Goal: Task Accomplishment & Management: Complete application form

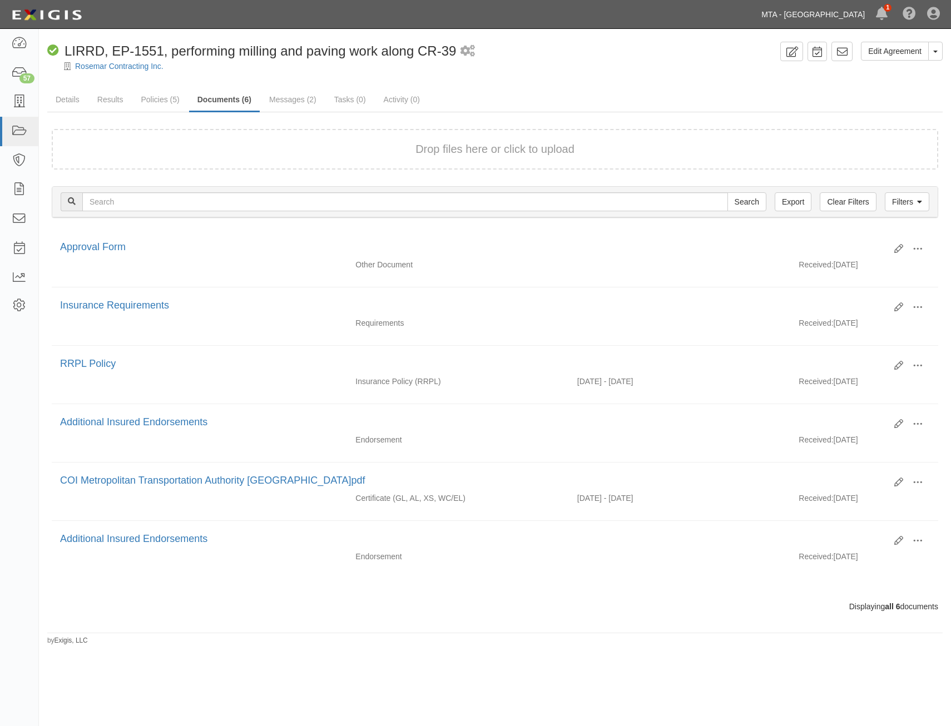
click at [809, 20] on link "MTA - [GEOGRAPHIC_DATA]" at bounding box center [813, 14] width 115 height 22
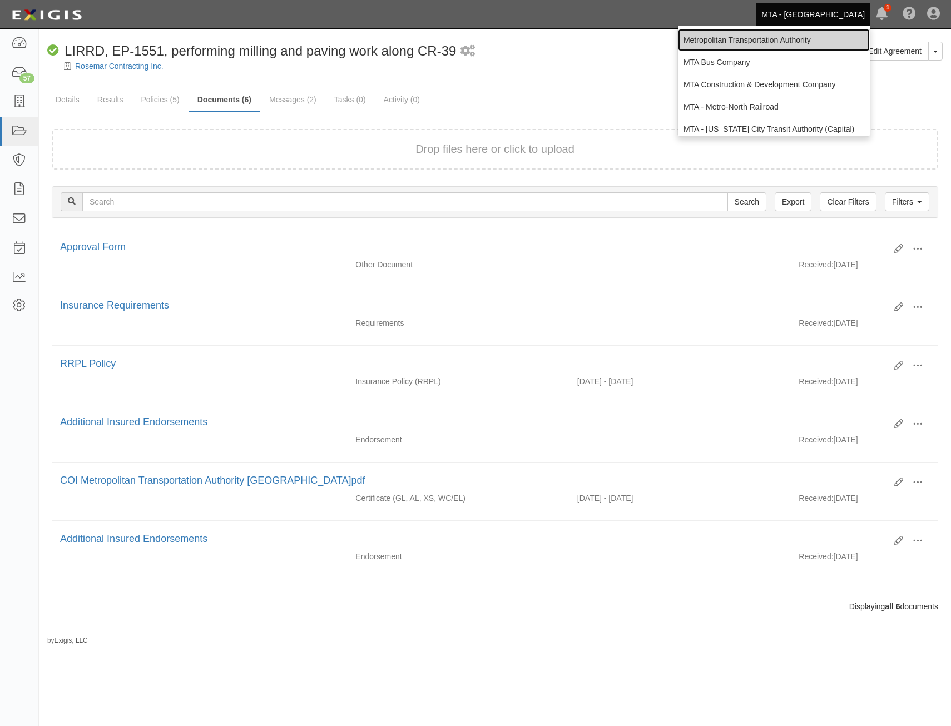
click at [788, 41] on link "Metropolitan Transportation Authority" at bounding box center [774, 40] width 192 height 22
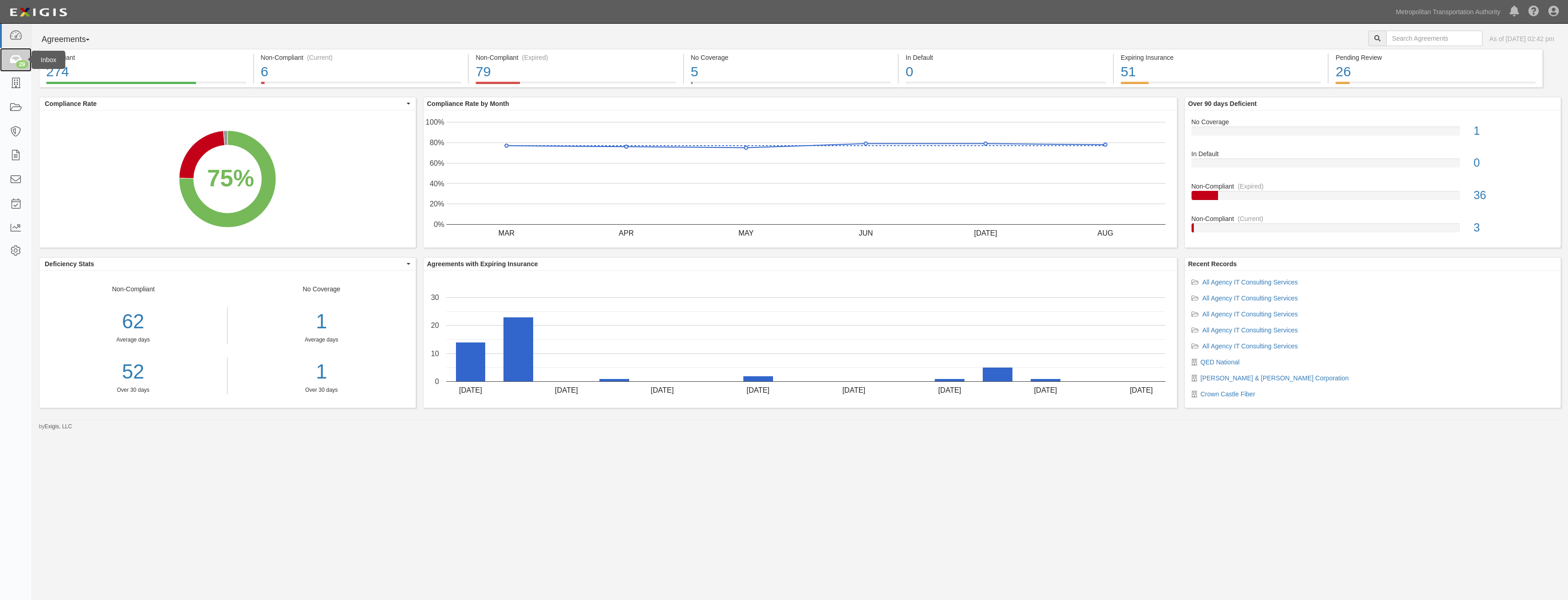
click at [20, 57] on icon at bounding box center [16, 60] width 13 height 11
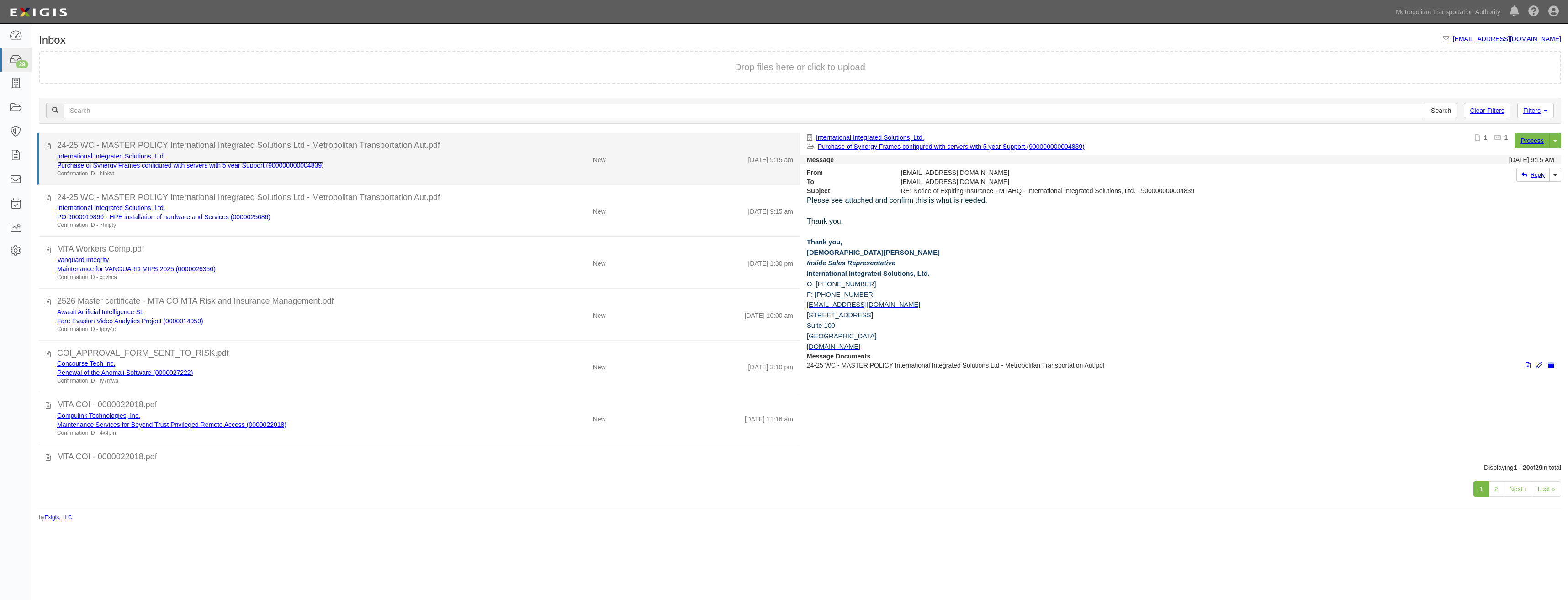
click at [266, 162] on link "Purchase of Synergy Frames configured with servers with 5 year Support (9000000…" at bounding box center [191, 165] width 267 height 7
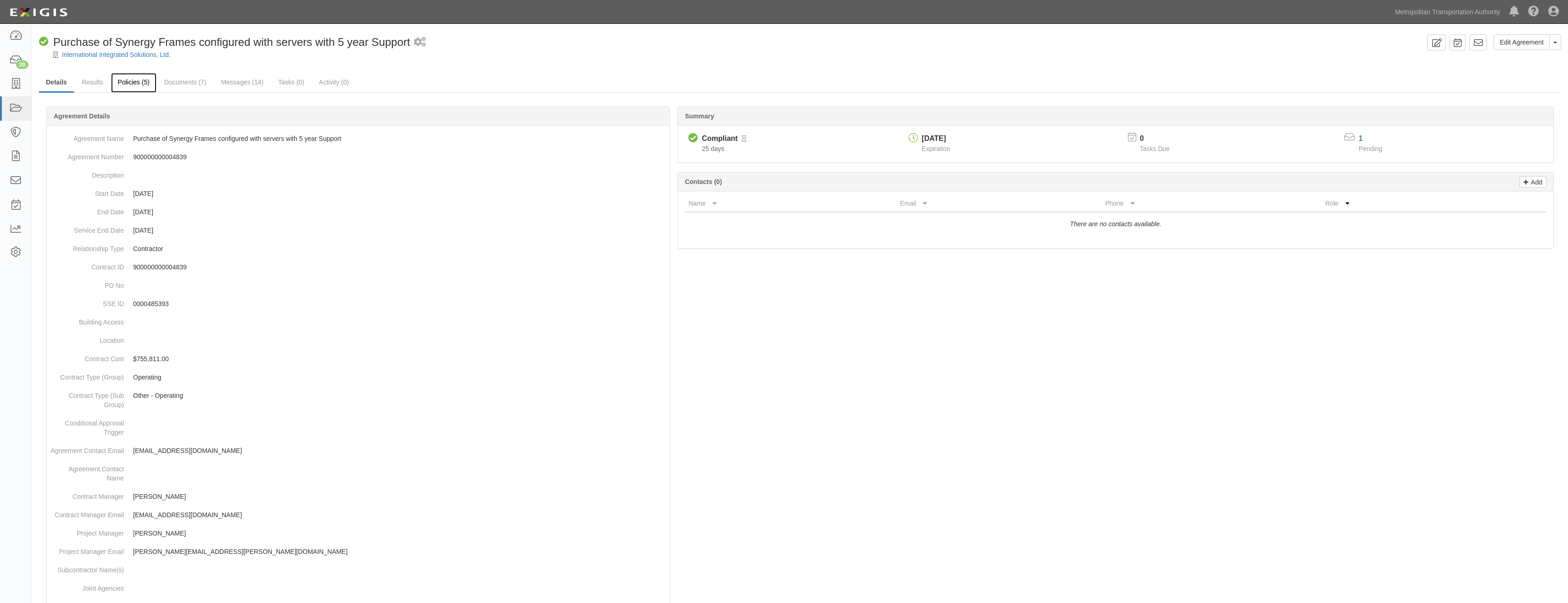
click at [134, 83] on link "Policies (5)" at bounding box center [134, 82] width 45 height 20
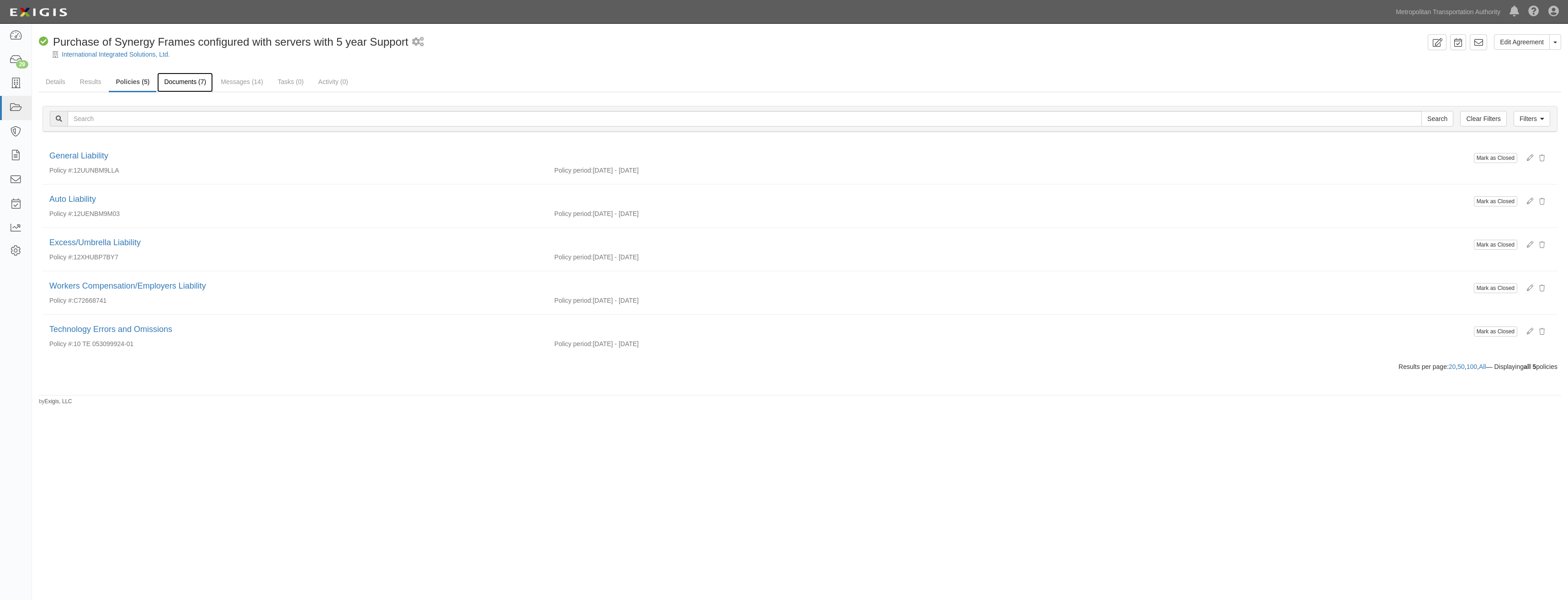
drag, startPoint x: 181, startPoint y: 86, endPoint x: 175, endPoint y: 84, distance: 6.3
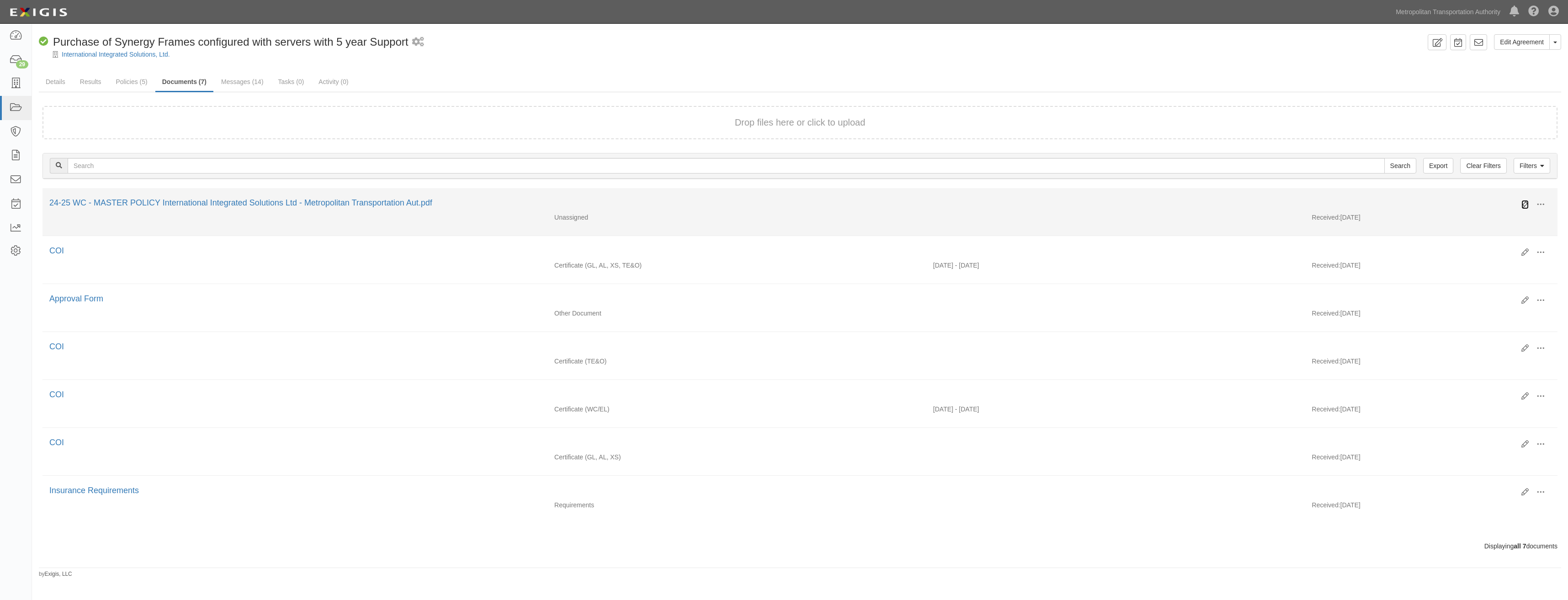
click at [1523, 204] on icon at bounding box center [1524, 204] width 7 height 7
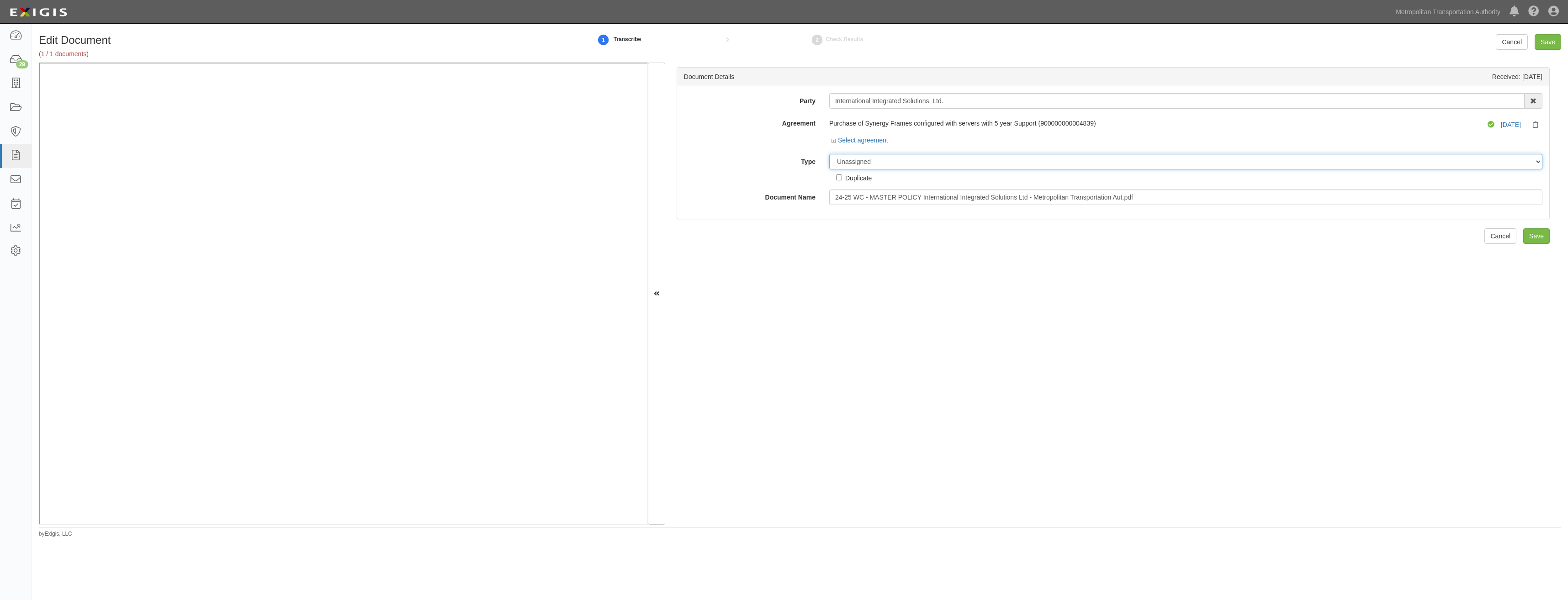
click at [907, 160] on select "Unassigned Binder Cancellation Notice Certificate Contract Endorsement Insuranc…" at bounding box center [1185, 161] width 713 height 16
select select "CertificateDetail"
click at [829, 153] on select "Unassigned Binder Cancellation Notice Certificate Contract Endorsement Insuranc…" at bounding box center [1185, 161] width 713 height 16
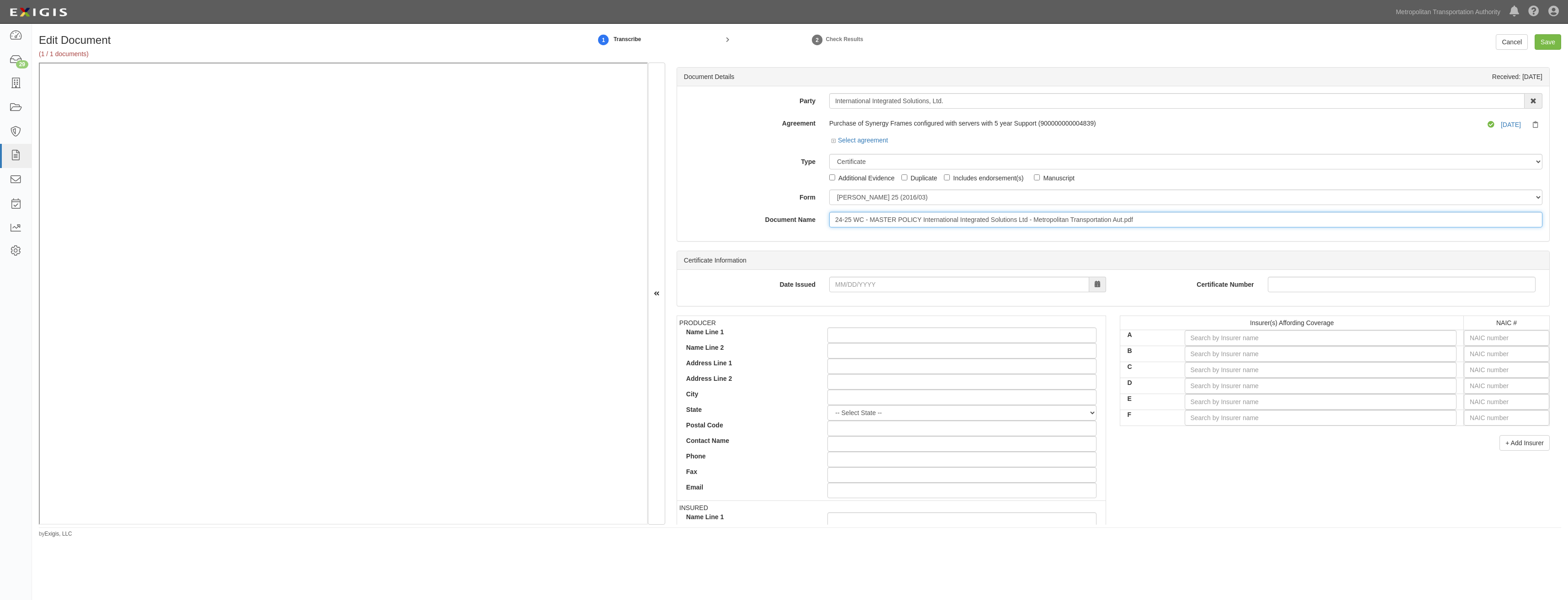
click at [1038, 218] on input "24-25 WC - MASTER POLICY International Integrated Solutions Ltd - Metropolitan …" at bounding box center [1185, 219] width 713 height 16
type input "COI"
click at [1502, 337] on input "text" at bounding box center [1506, 337] width 85 height 16
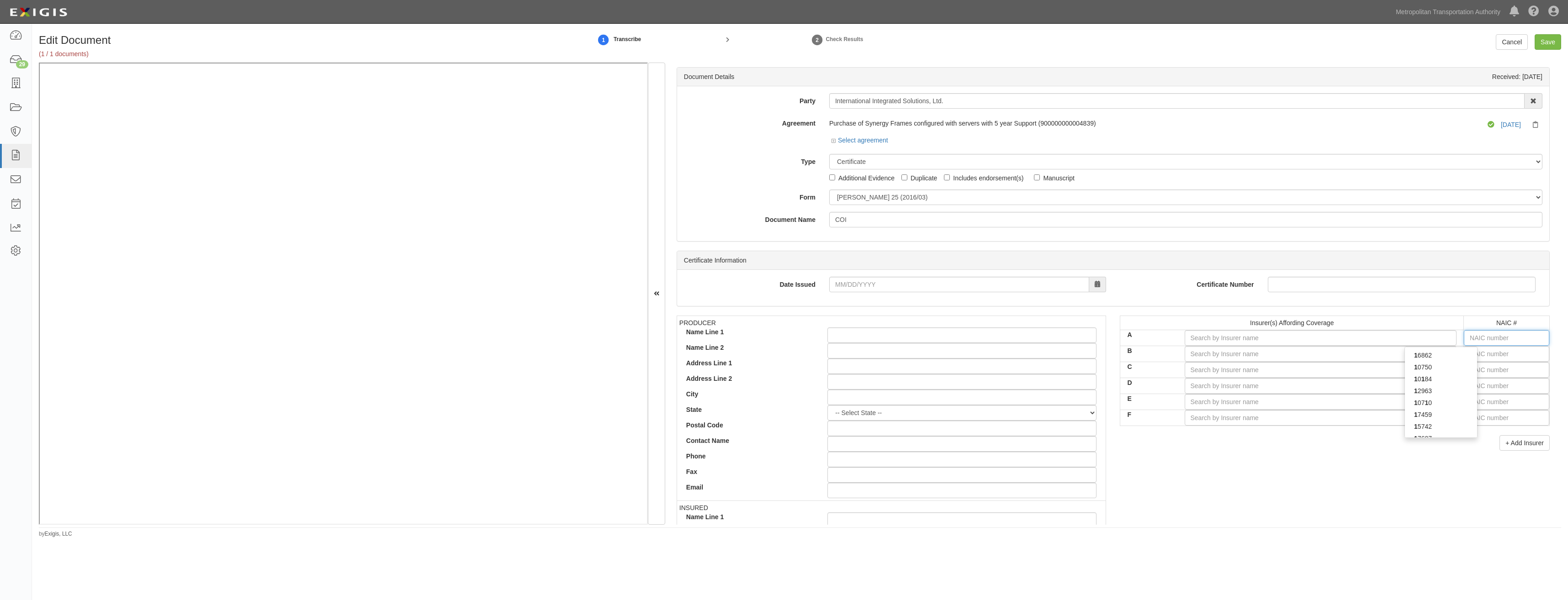
type input "16862"
type input "1"
type input "12963"
type input "12"
type input "12833"
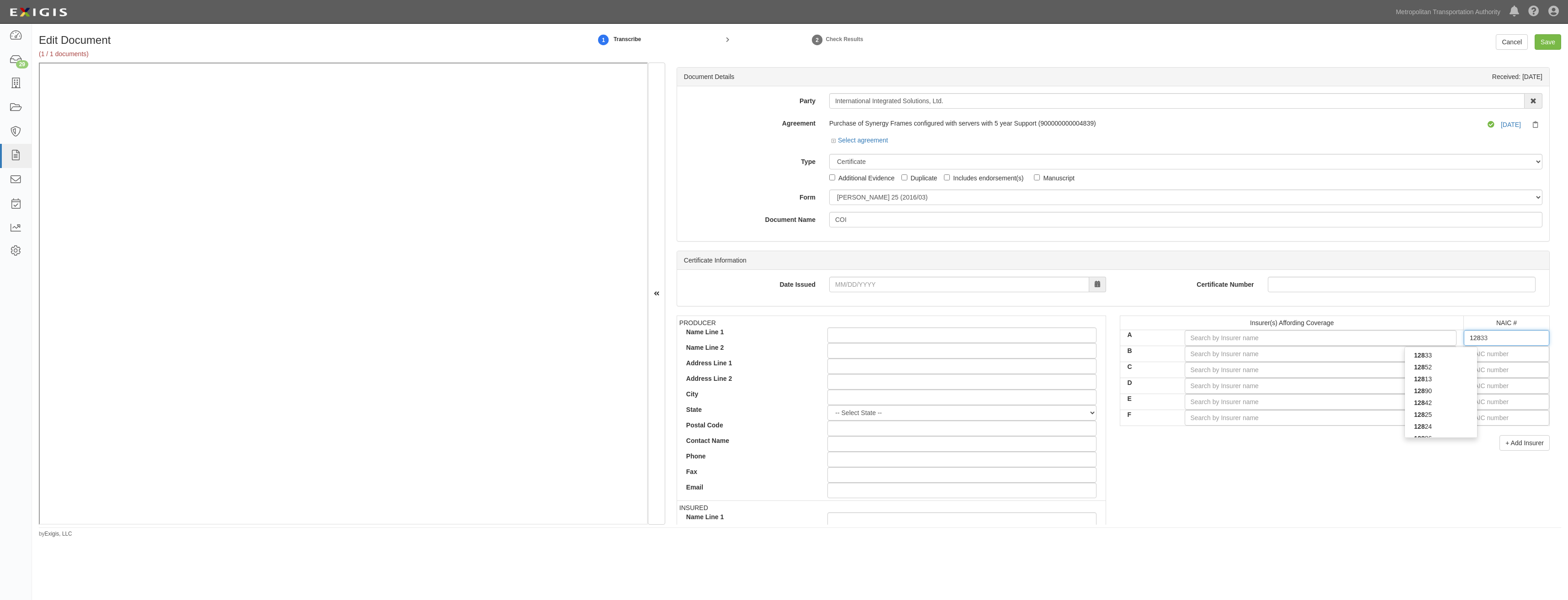
type input "1283"
type input "12831"
click at [1456, 355] on div "12831" at bounding box center [1441, 355] width 72 height 11
type input "State National Insurance Company, Inc. (A X Rating)"
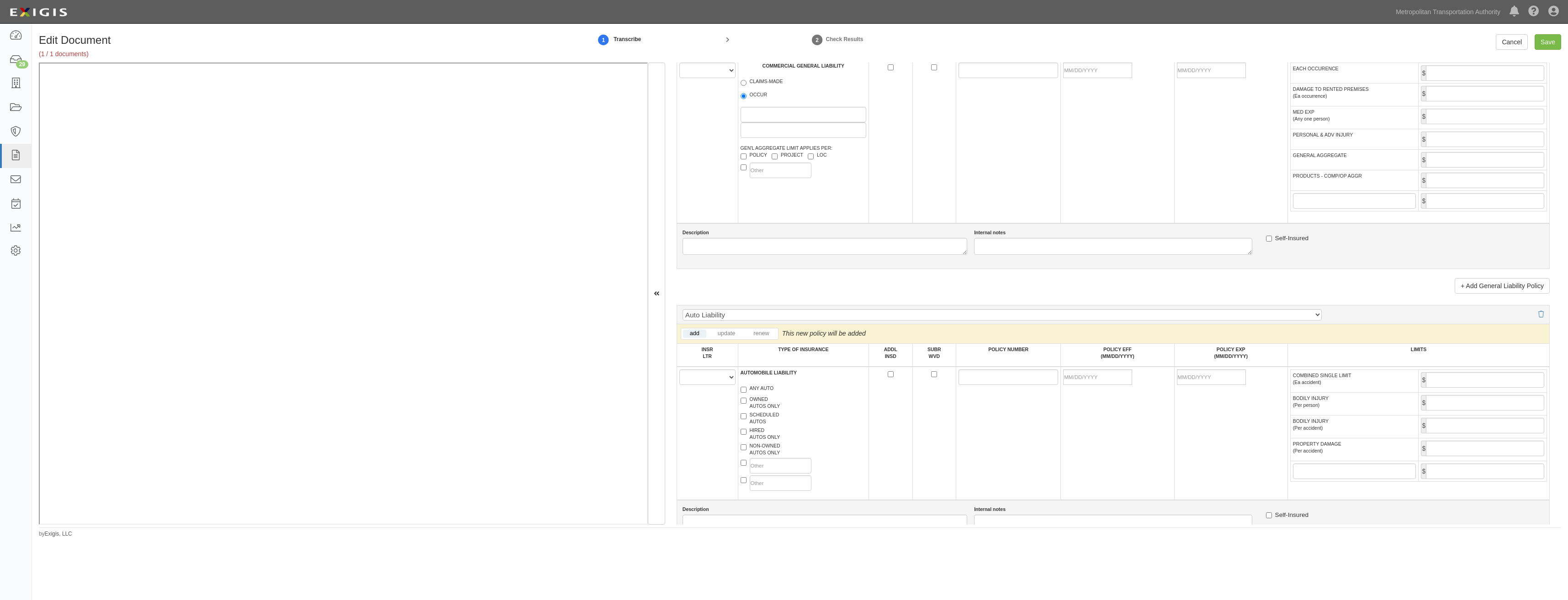
type input "12831"
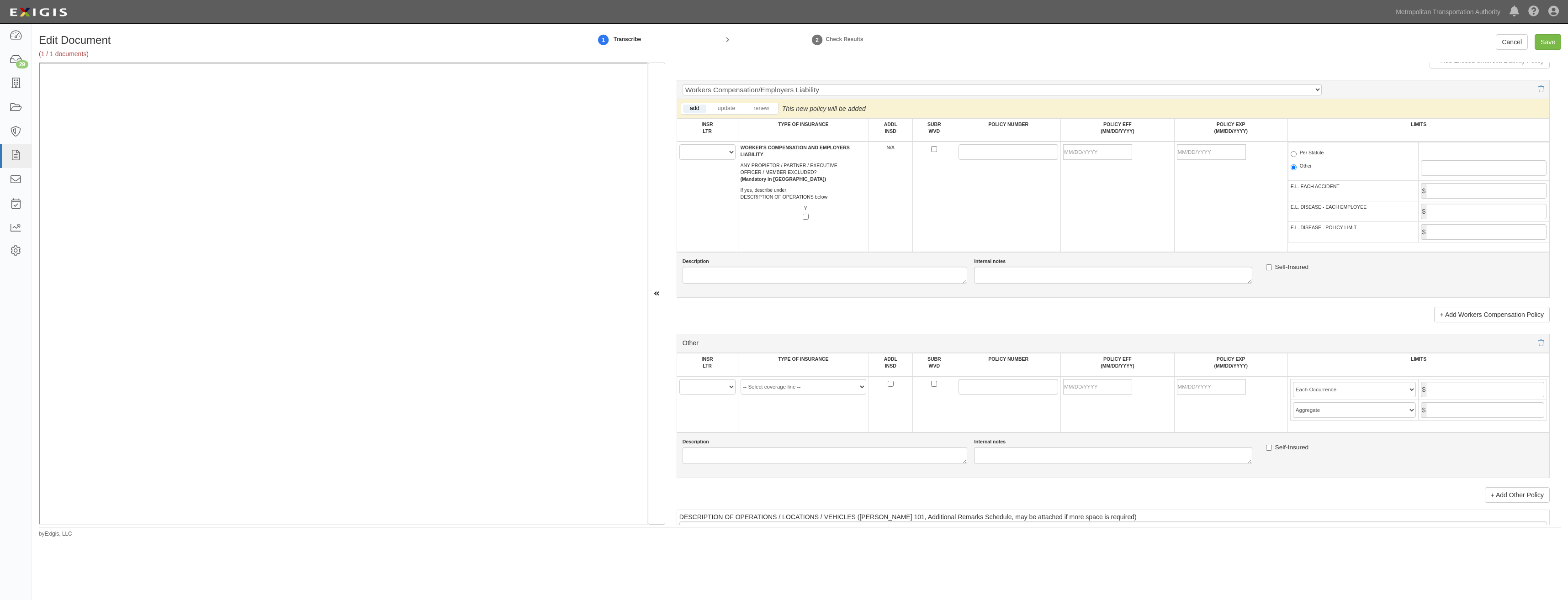
drag, startPoint x: 1163, startPoint y: 335, endPoint x: 1133, endPoint y: 484, distance: 152.0
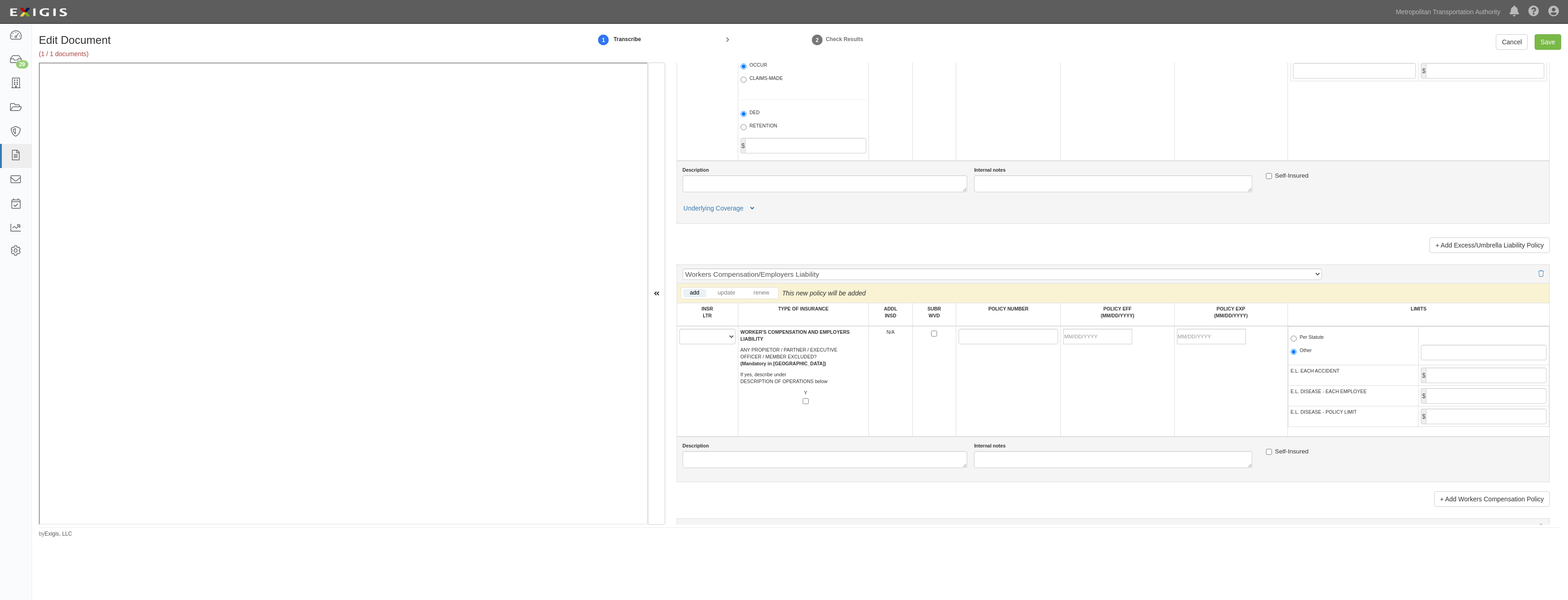
scroll to position [1266, 0]
click at [712, 337] on select "A B C D E F" at bounding box center [707, 337] width 56 height 16
select select "A"
click at [679, 329] on select "A B C D E F" at bounding box center [707, 337] width 56 height 16
click at [968, 338] on input "POLICY NUMBER" at bounding box center [1008, 337] width 99 height 16
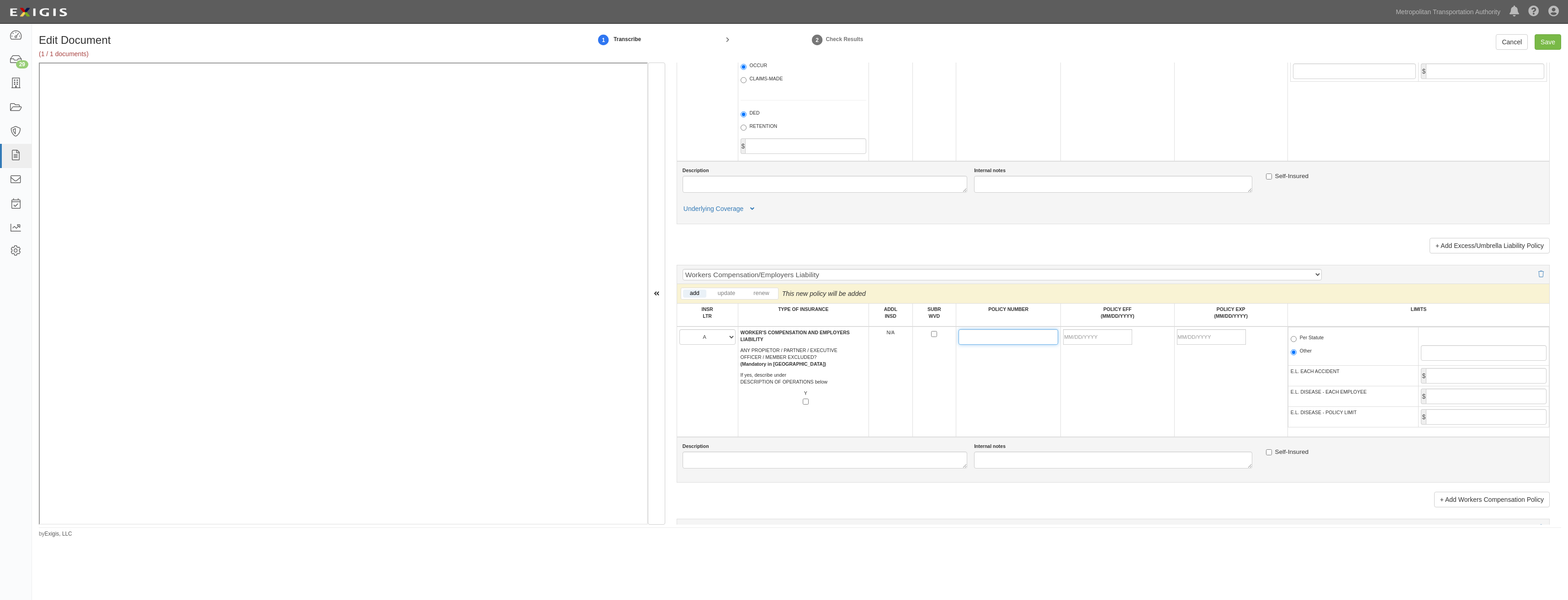
paste input "AMX-431-0001-007"
type input "AMX-431-0001-007"
click at [1115, 335] on input "POLICY EFF (MM/DD/YYYY)" at bounding box center [1097, 337] width 69 height 16
type input "[DATE]"
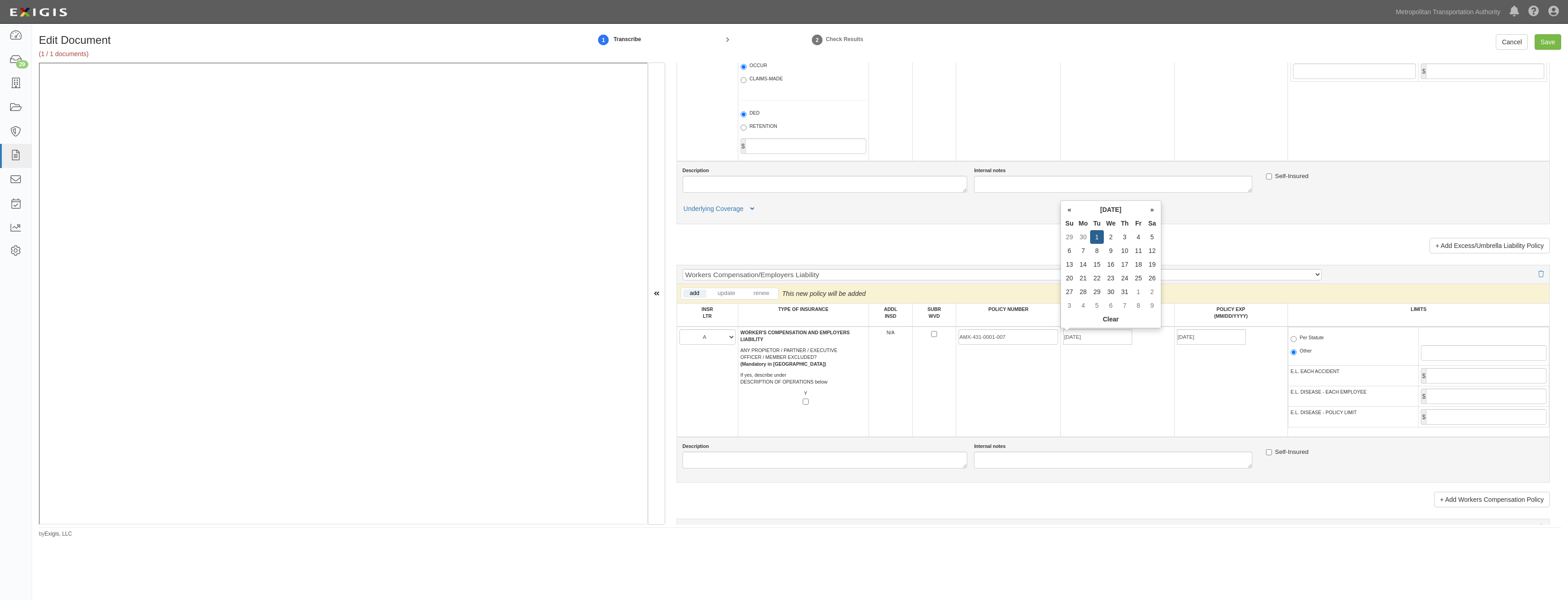
drag, startPoint x: 1000, startPoint y: 383, endPoint x: 1027, endPoint y: 398, distance: 30.9
click at [1027, 398] on td "AMX-431-0001-007" at bounding box center [1008, 382] width 104 height 111
drag, startPoint x: 1027, startPoint y: 398, endPoint x: 999, endPoint y: 399, distance: 28.0
click at [999, 399] on td "AMX-431-0001-007" at bounding box center [1008, 382] width 104 height 111
click at [1308, 337] on label "Per Statute" at bounding box center [1307, 338] width 34 height 9
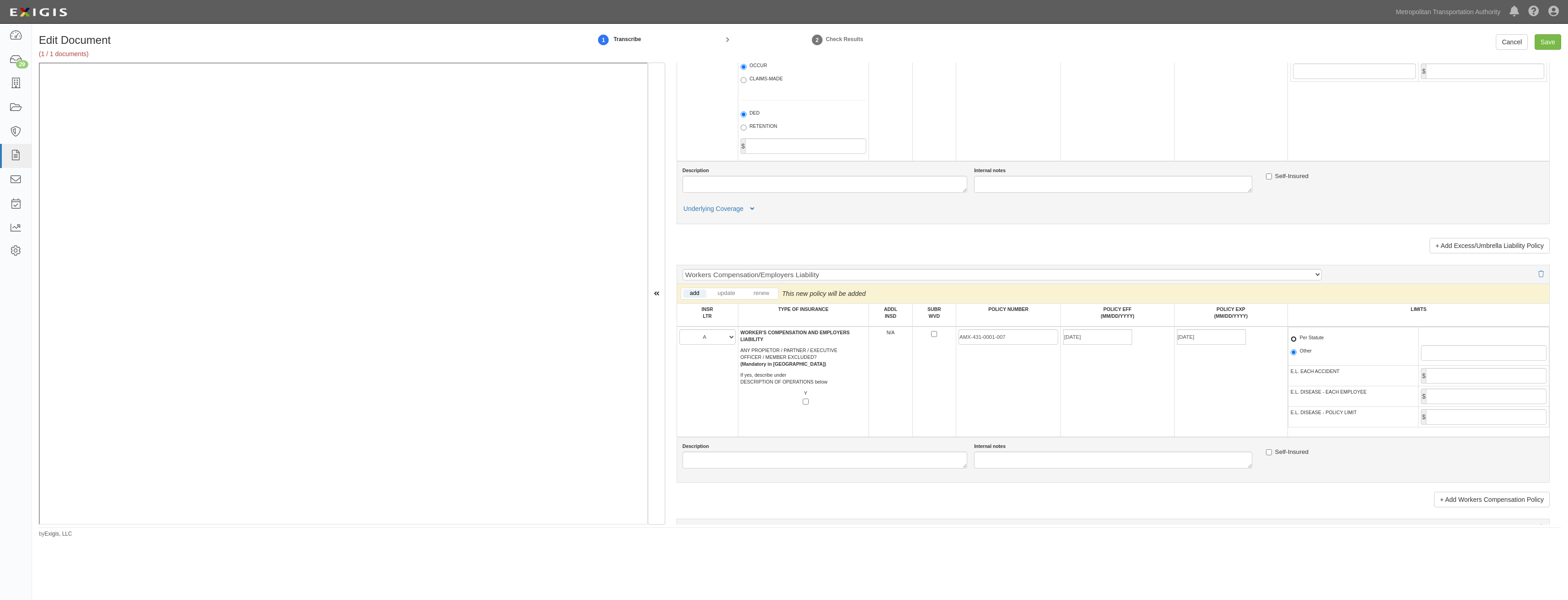
click at [1296, 337] on input "Per Statute" at bounding box center [1293, 338] width 6 height 6
radio input "true"
click at [1479, 377] on input "E.L. EACH ACCIDENT" at bounding box center [1486, 375] width 121 height 16
type input "1,000,000"
click at [1511, 401] on input "E.L. DISEASE - EACH EMPLOYEE" at bounding box center [1486, 396] width 121 height 16
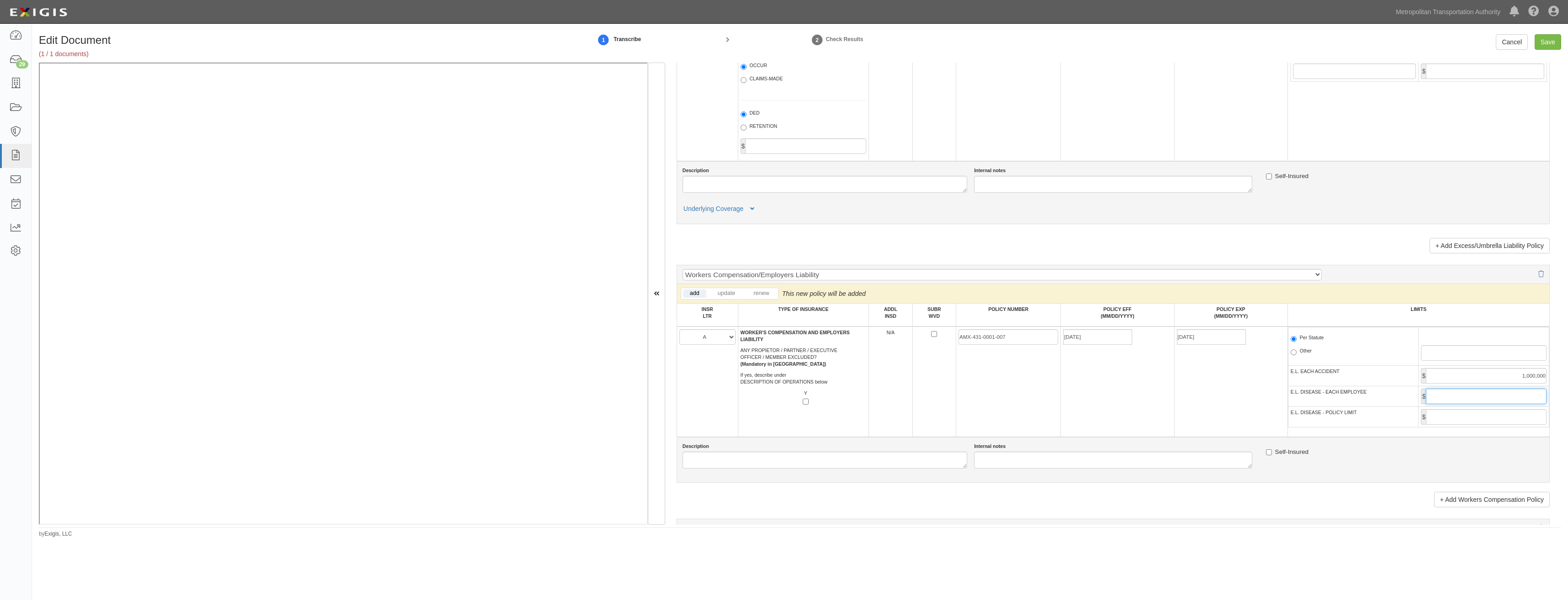
type input "1,000,000"
click at [1512, 419] on input "E.L. DISEASE - POLICY LIMIT" at bounding box center [1486, 416] width 121 height 16
type input "1,000,000"
click at [1238, 407] on td "10/01/2025" at bounding box center [1230, 382] width 113 height 111
click at [1552, 35] on input "Save" at bounding box center [1547, 42] width 26 height 16
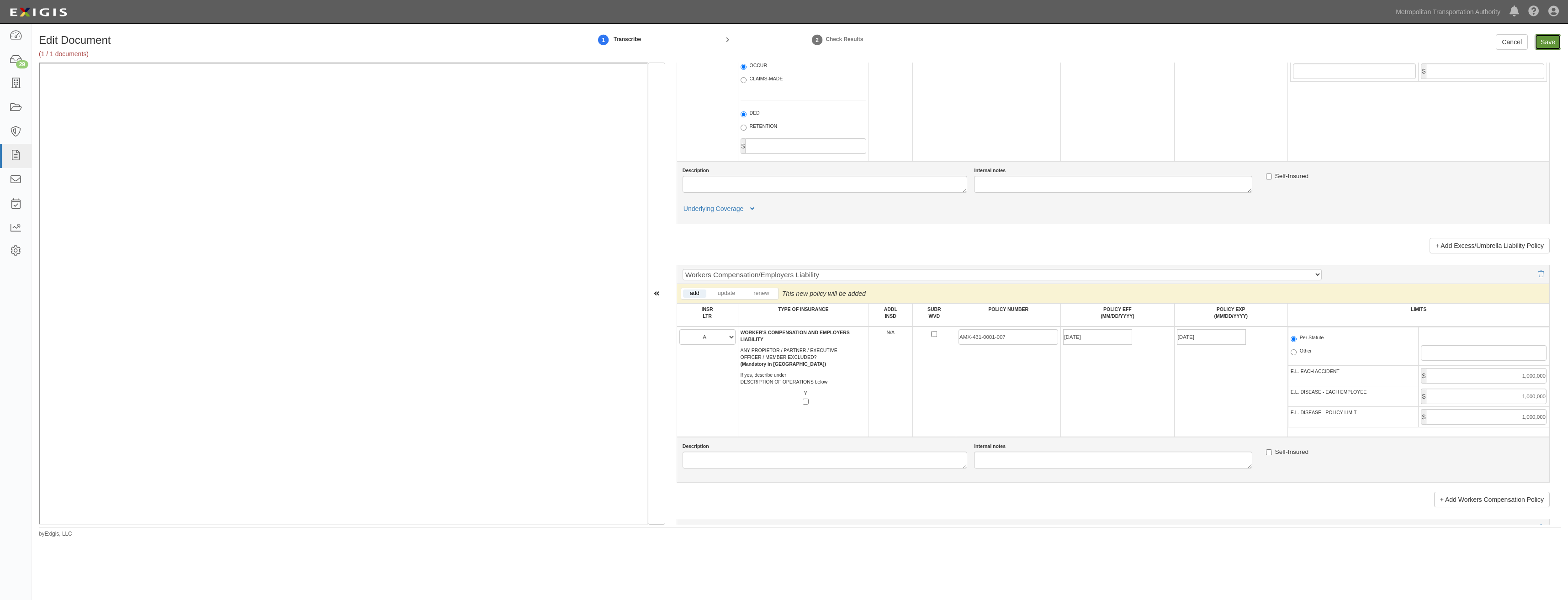
type input "1000000"
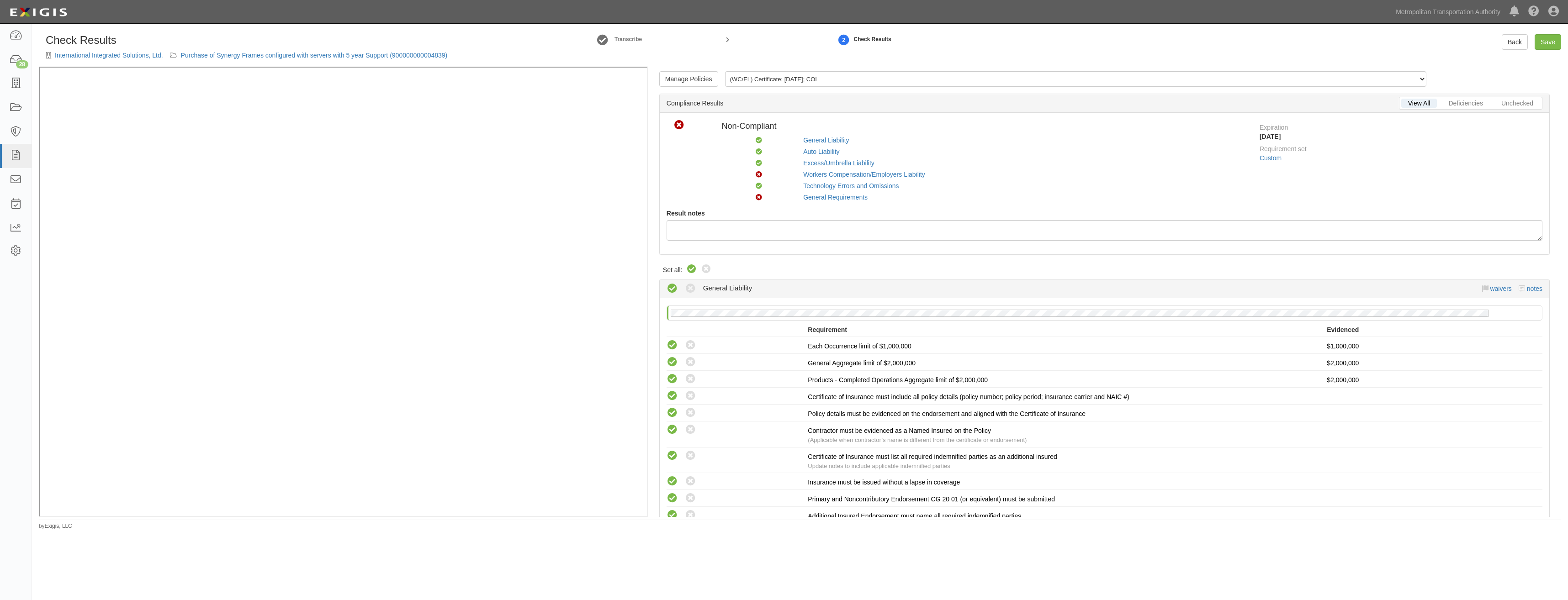
click at [690, 269] on icon at bounding box center [691, 268] width 11 height 11
radio input "true"
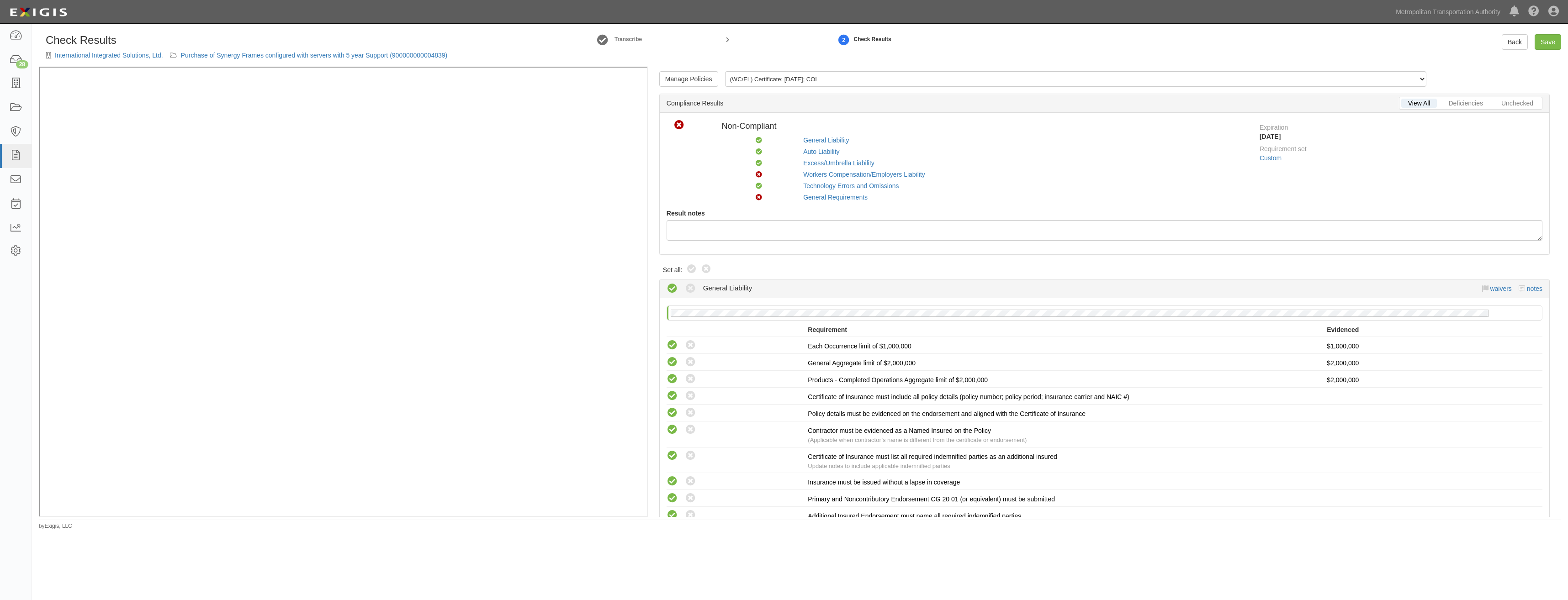
radio input "true"
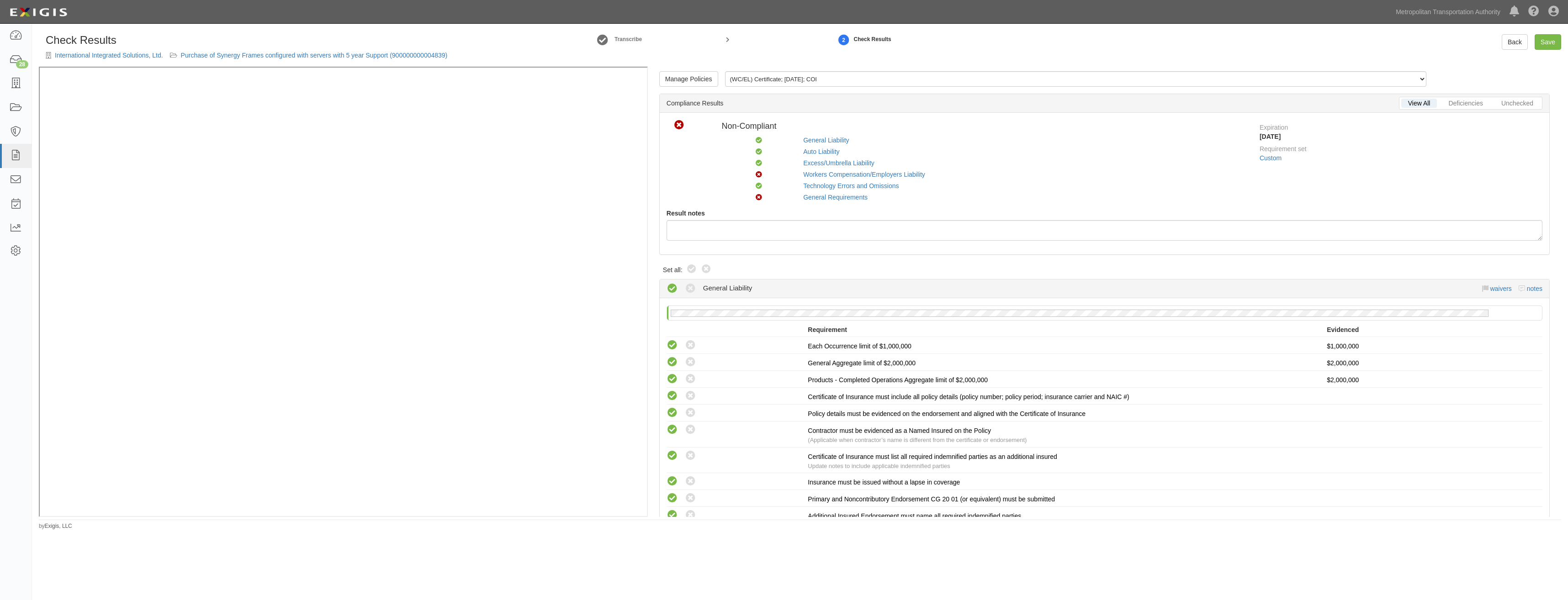
radio input "true"
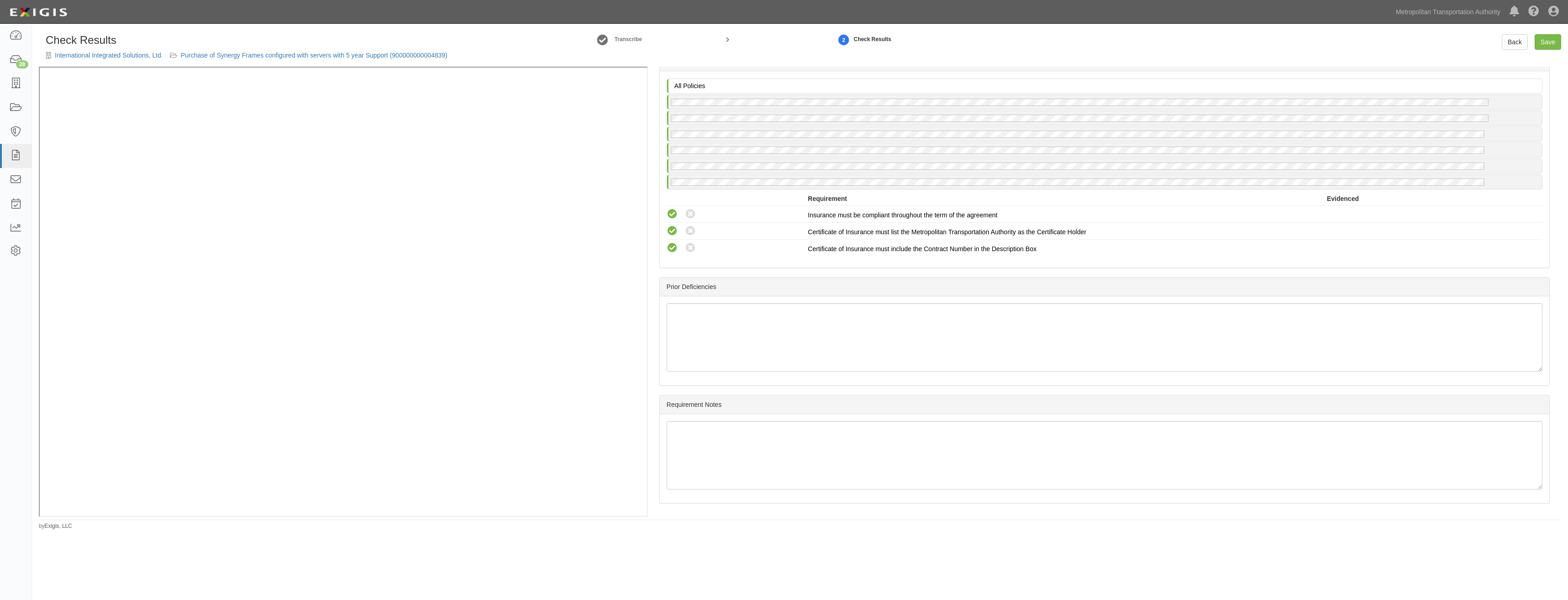
drag, startPoint x: 1068, startPoint y: 253, endPoint x: 1067, endPoint y: 447, distance: 194.0
click at [1552, 44] on link "Save" at bounding box center [1547, 42] width 26 height 16
radio input "true"
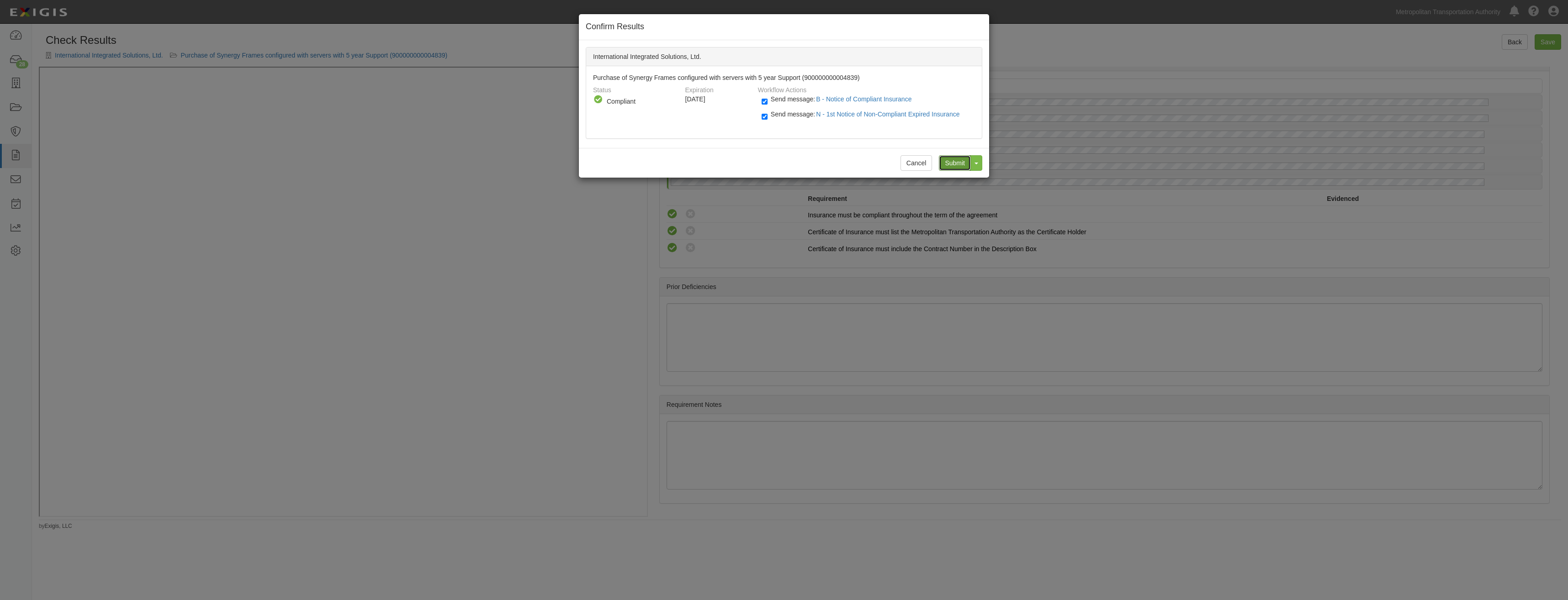
click at [959, 160] on input "Submit" at bounding box center [954, 163] width 32 height 16
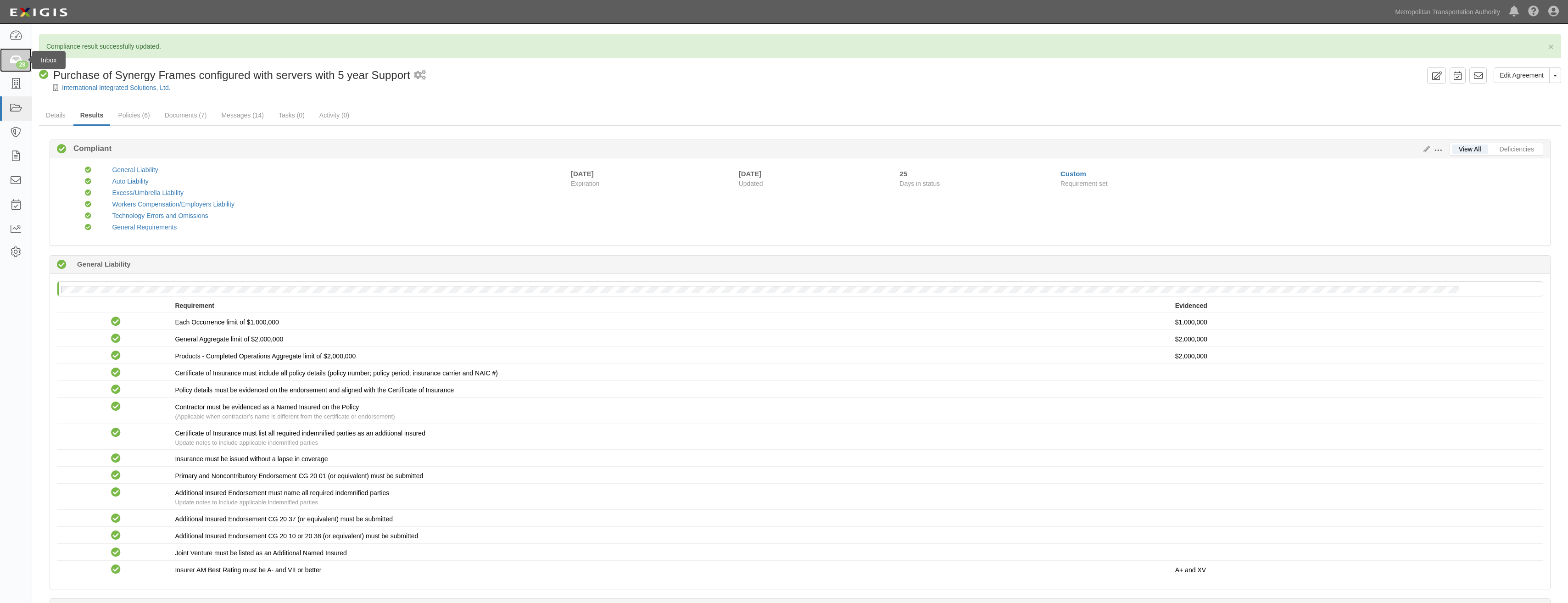
click at [16, 65] on icon at bounding box center [16, 60] width 13 height 11
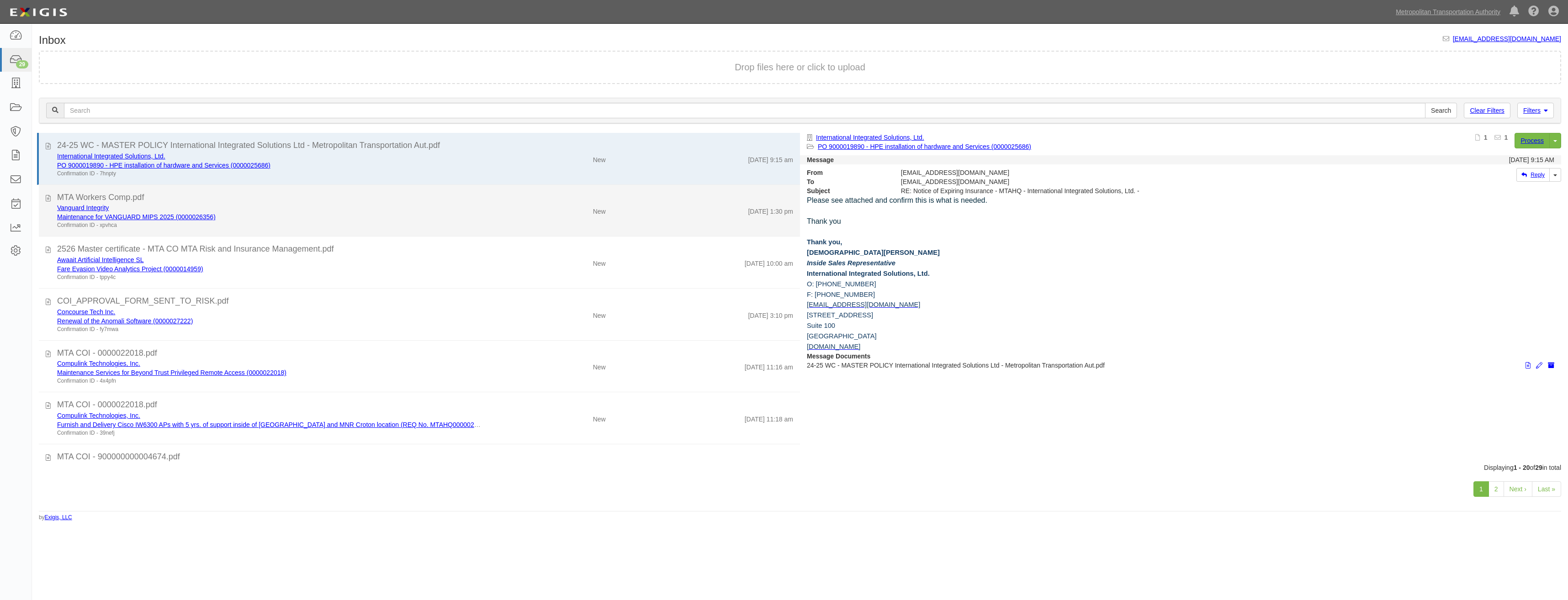
drag, startPoint x: 466, startPoint y: 337, endPoint x: 430, endPoint y: 189, distance: 152.3
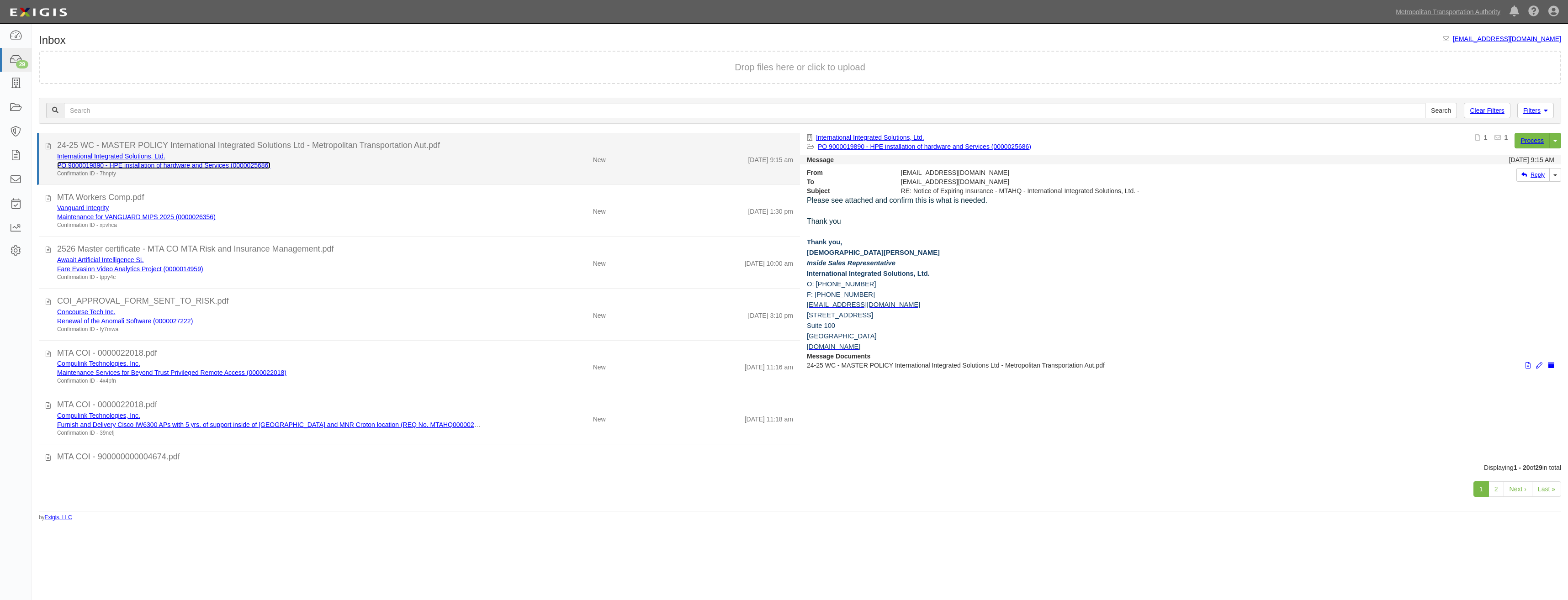
click at [251, 164] on link "PO 9000019890 - HPE installation of hardware and Services (0000025686)" at bounding box center [164, 165] width 214 height 7
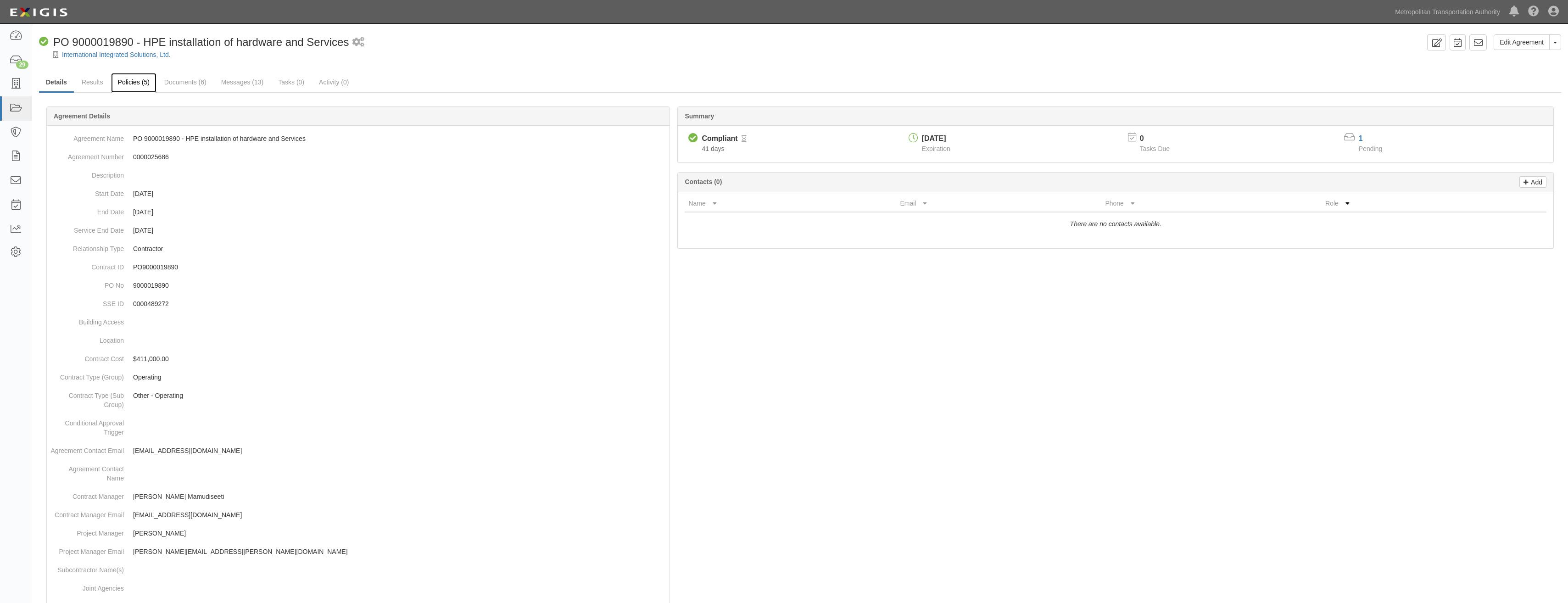
click at [144, 82] on link "Policies (5)" at bounding box center [134, 82] width 45 height 20
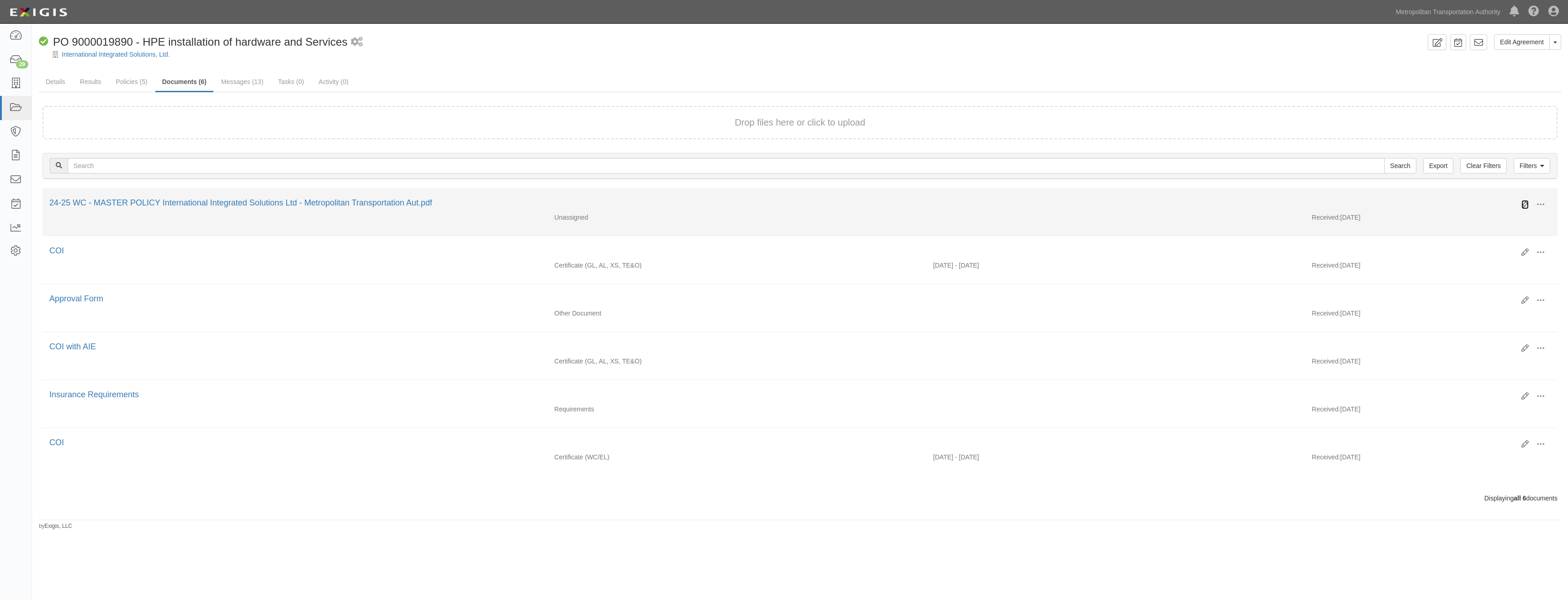
click at [1522, 205] on icon at bounding box center [1524, 204] width 7 height 7
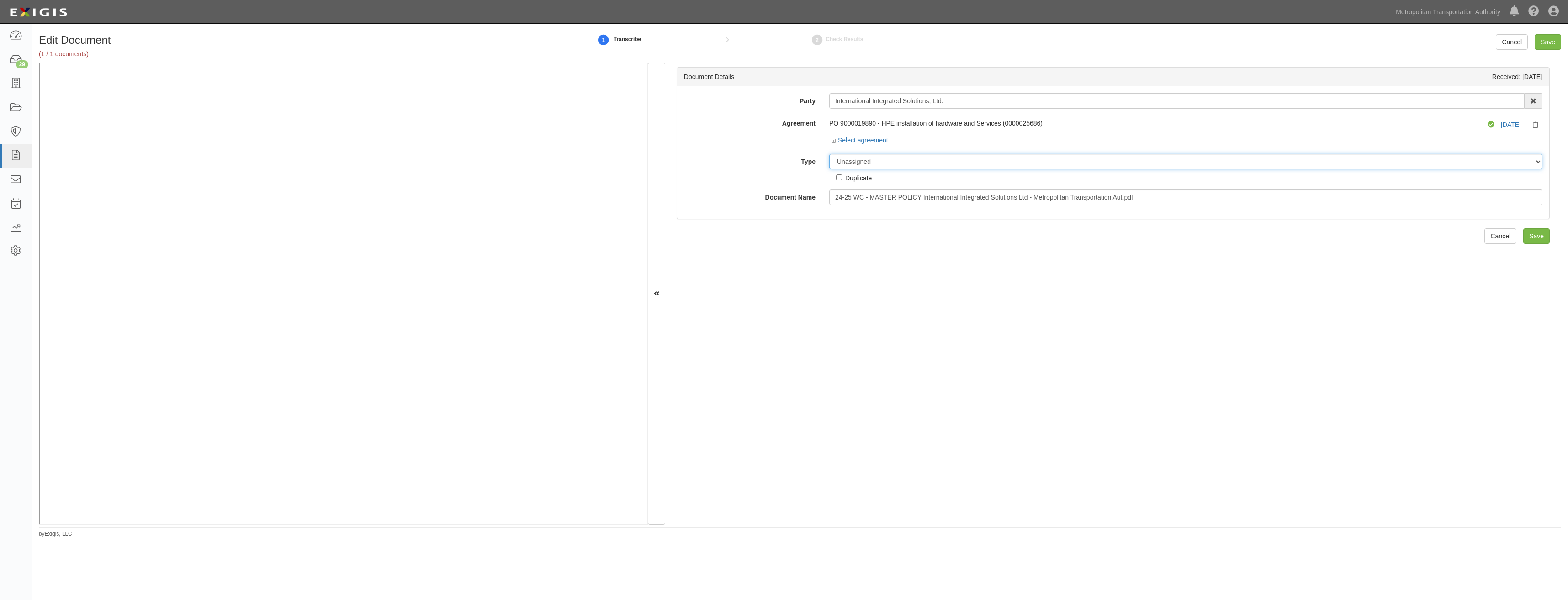
click at [953, 155] on select "Unassigned Binder Cancellation Notice Certificate Contract Endorsement Insuranc…" at bounding box center [1185, 161] width 713 height 16
select select "CertificateDetail"
click at [829, 153] on select "Unassigned Binder Cancellation Notice Certificate Contract Endorsement Insuranc…" at bounding box center [1185, 161] width 713 height 16
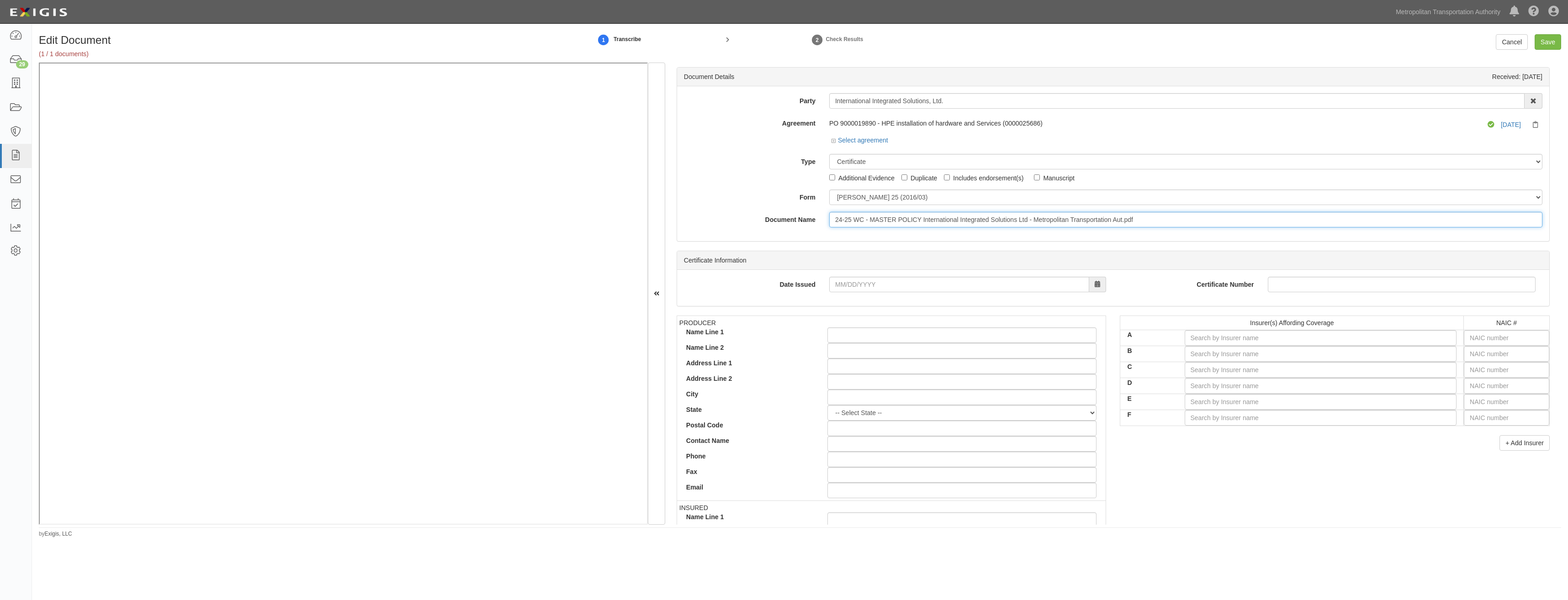
click at [1075, 222] on input "24-25 WC - MASTER POLICY International Integrated Solutions Ltd - Metropolitan …" at bounding box center [1185, 219] width 713 height 16
type input "COI"
click at [1518, 334] on input "text" at bounding box center [1506, 337] width 85 height 16
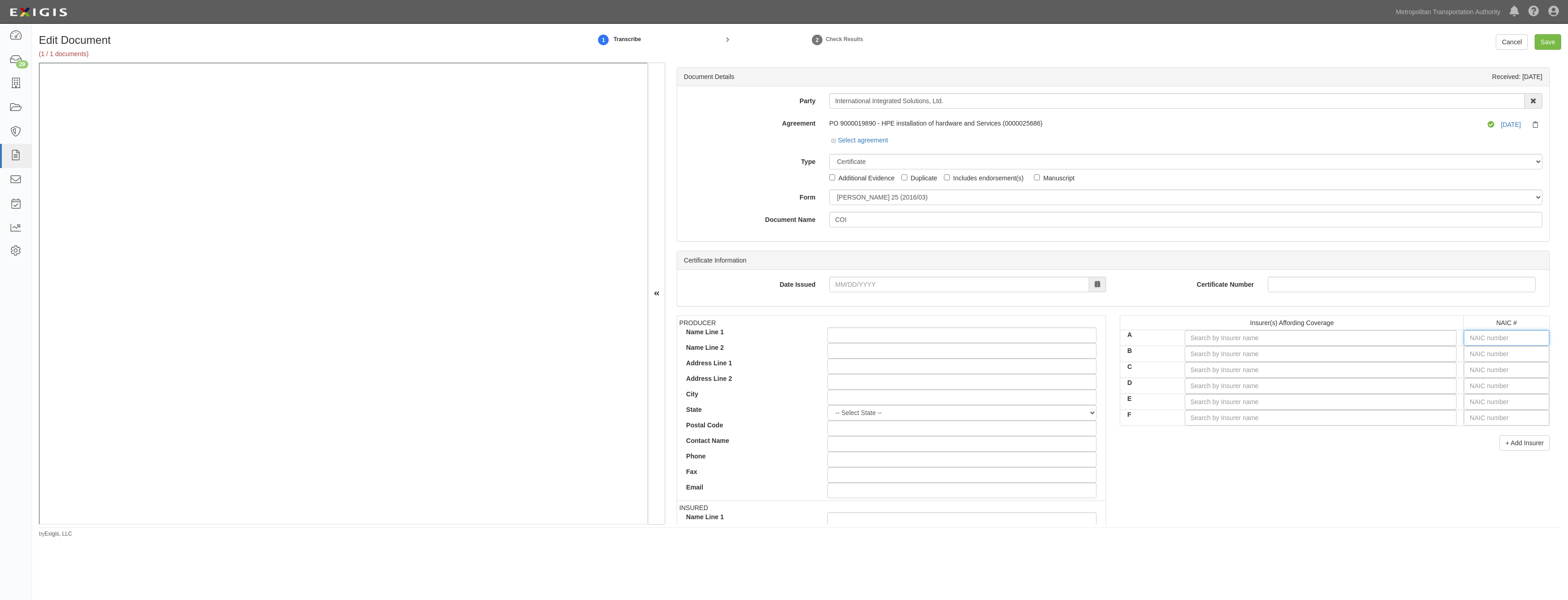
type input "16862"
type input "1"
type input "12963"
type input "12"
type input "12833"
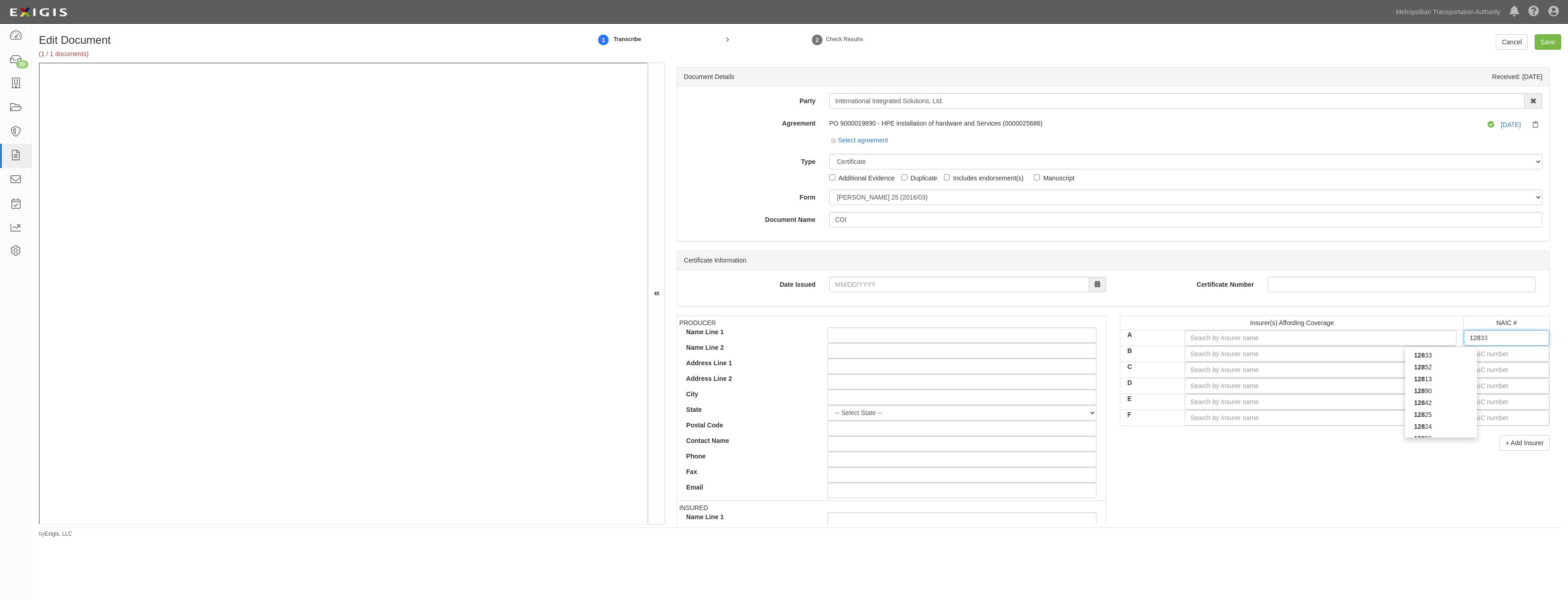
type input "1283"
type input "12831"
click at [1417, 358] on strong "12831" at bounding box center [1423, 355] width 18 height 7
type input "State National Insurance Company, Inc. (A X Rating)"
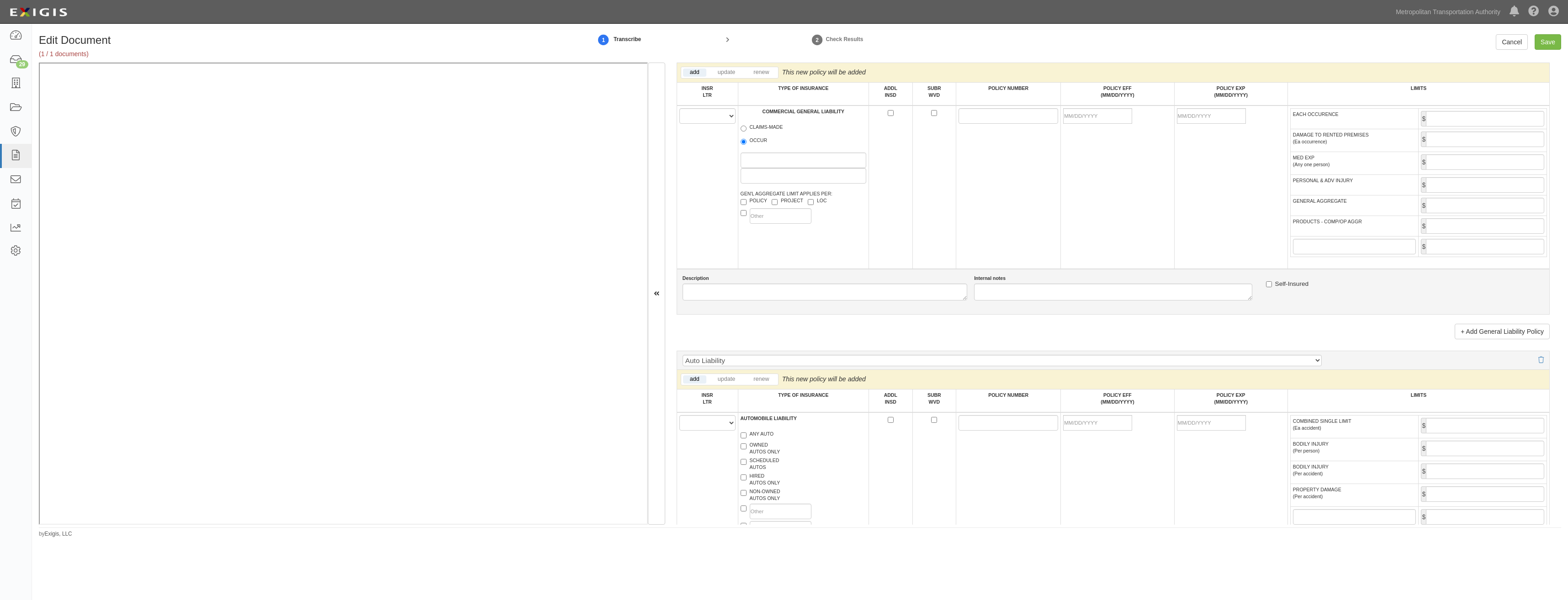
type input "12831"
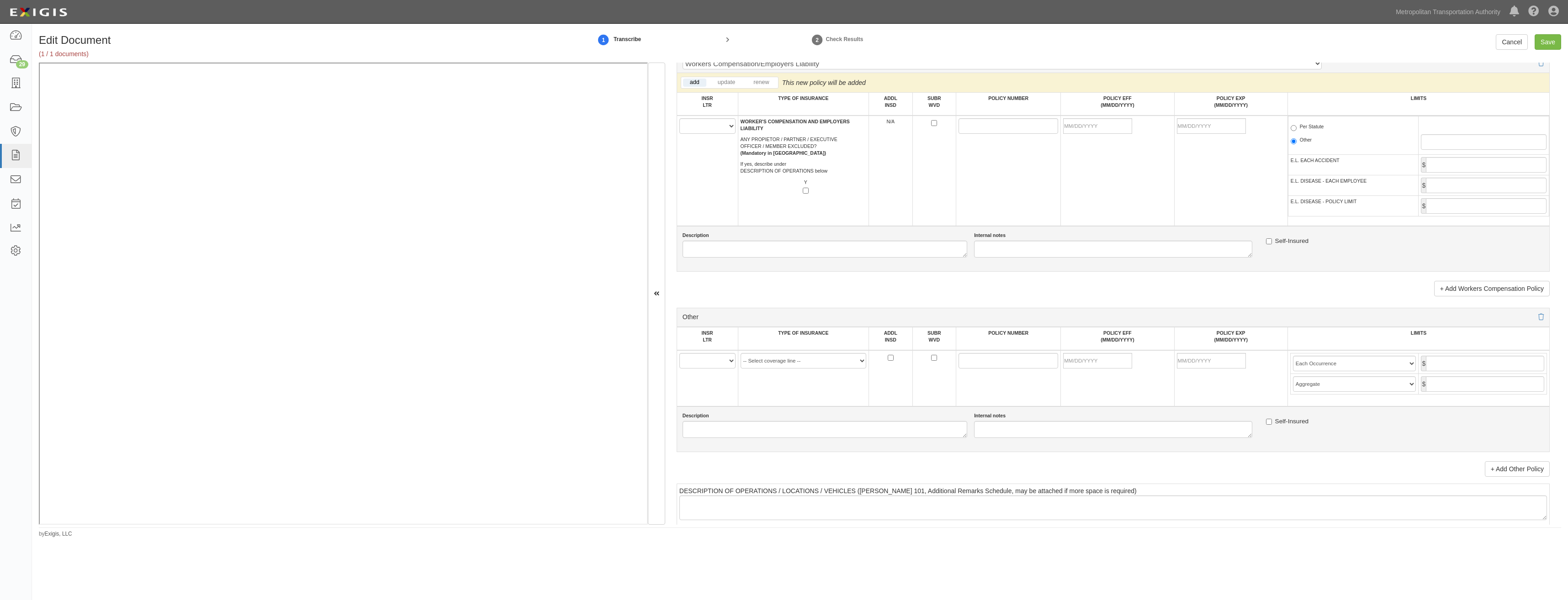
drag, startPoint x: 1059, startPoint y: 274, endPoint x: 1022, endPoint y: 426, distance: 156.4
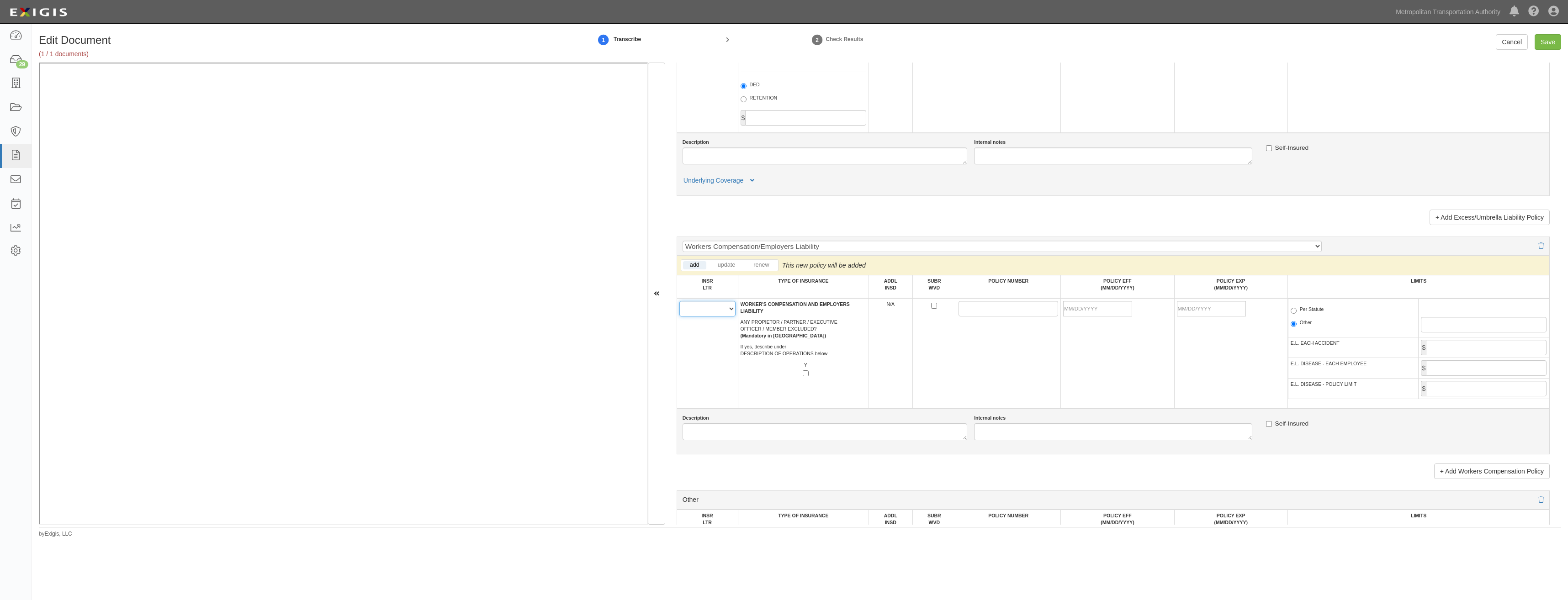
click at [701, 309] on select "A B C D E F" at bounding box center [707, 309] width 56 height 16
select select "A"
click at [679, 301] on select "A B C D E F" at bounding box center [707, 309] width 56 height 16
click at [960, 311] on input "POLICY NUMBER" at bounding box center [1008, 309] width 99 height 16
paste input "AMX-431-0001-007"
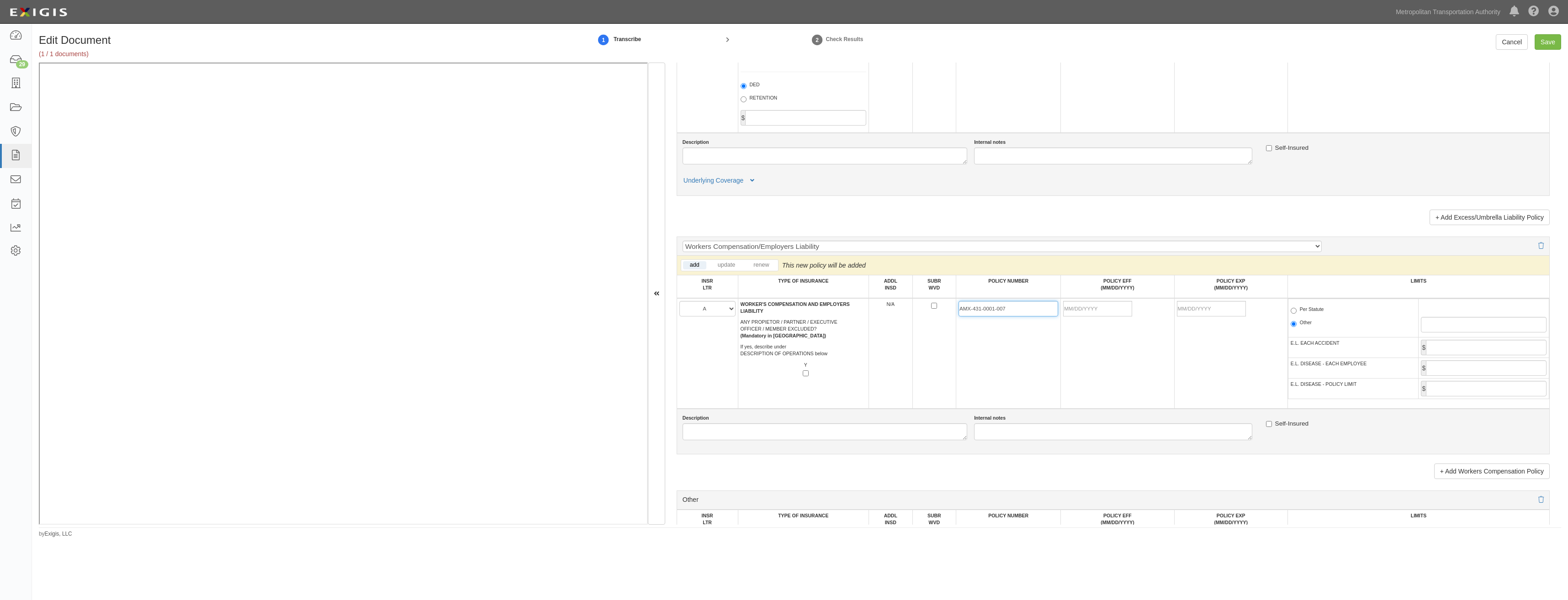
type input "AMX-431-0001-007"
drag, startPoint x: 1098, startPoint y: 307, endPoint x: 1051, endPoint y: 338, distance: 56.3
click at [1098, 307] on input "POLICY EFF (MM/DD/YYYY)" at bounding box center [1097, 309] width 69 height 16
type input "[DATE]"
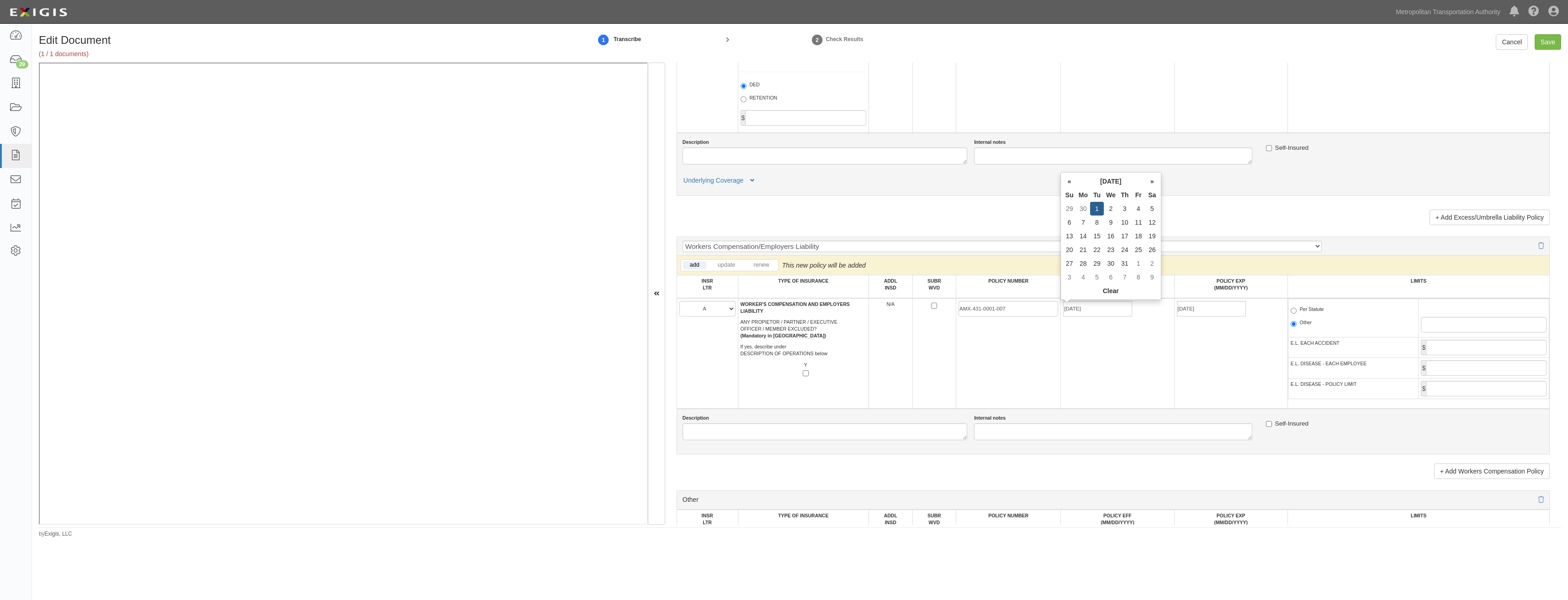
click at [962, 368] on td "AMX-431-0001-007" at bounding box center [1008, 353] width 104 height 111
click at [1308, 312] on label "Per Statute" at bounding box center [1307, 310] width 34 height 9
click at [1296, 312] on input "Per Statute" at bounding box center [1293, 310] width 6 height 6
radio input "true"
click at [1507, 353] on input "E.L. EACH ACCIDENT" at bounding box center [1486, 347] width 121 height 16
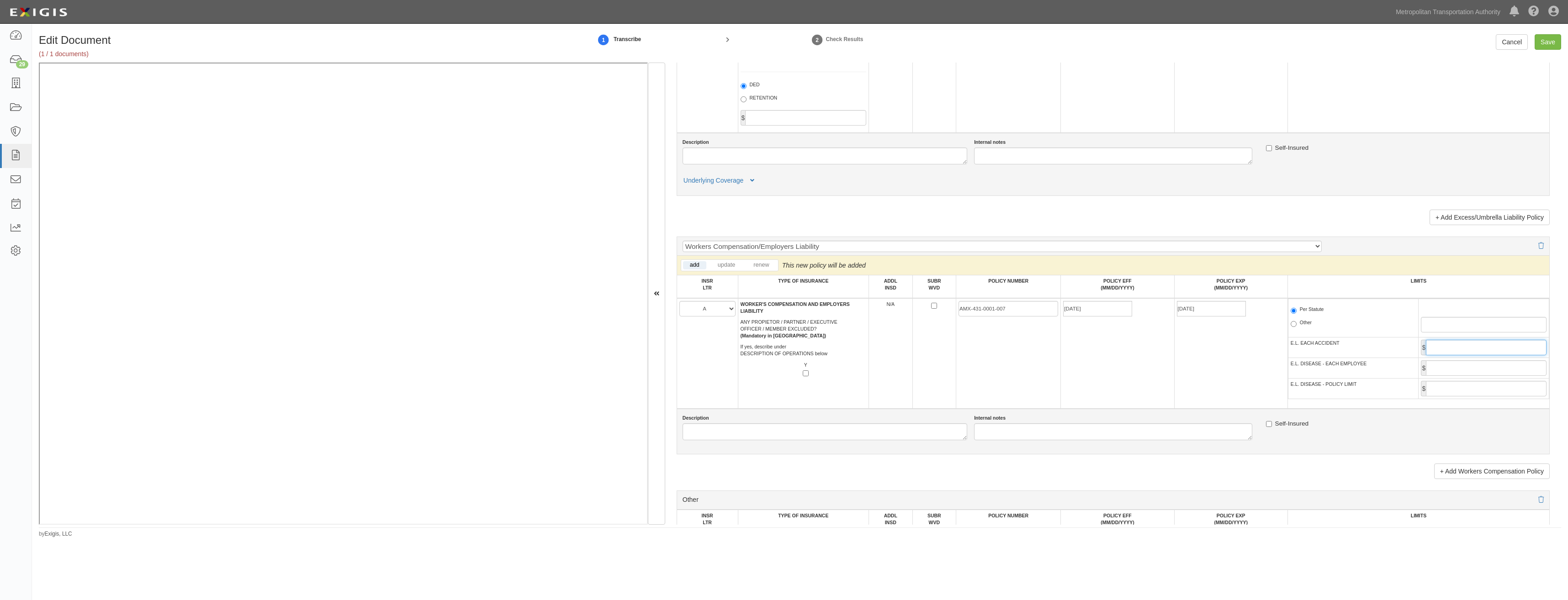
type input "1,000,000"
click at [1492, 366] on input "E.L. DISEASE - EACH EMPLOYEE" at bounding box center [1486, 368] width 121 height 16
type input "1,000,000"
click at [1490, 389] on input "E.L. DISEASE - POLICY LIMIT" at bounding box center [1486, 388] width 121 height 16
type input "1,000,000"
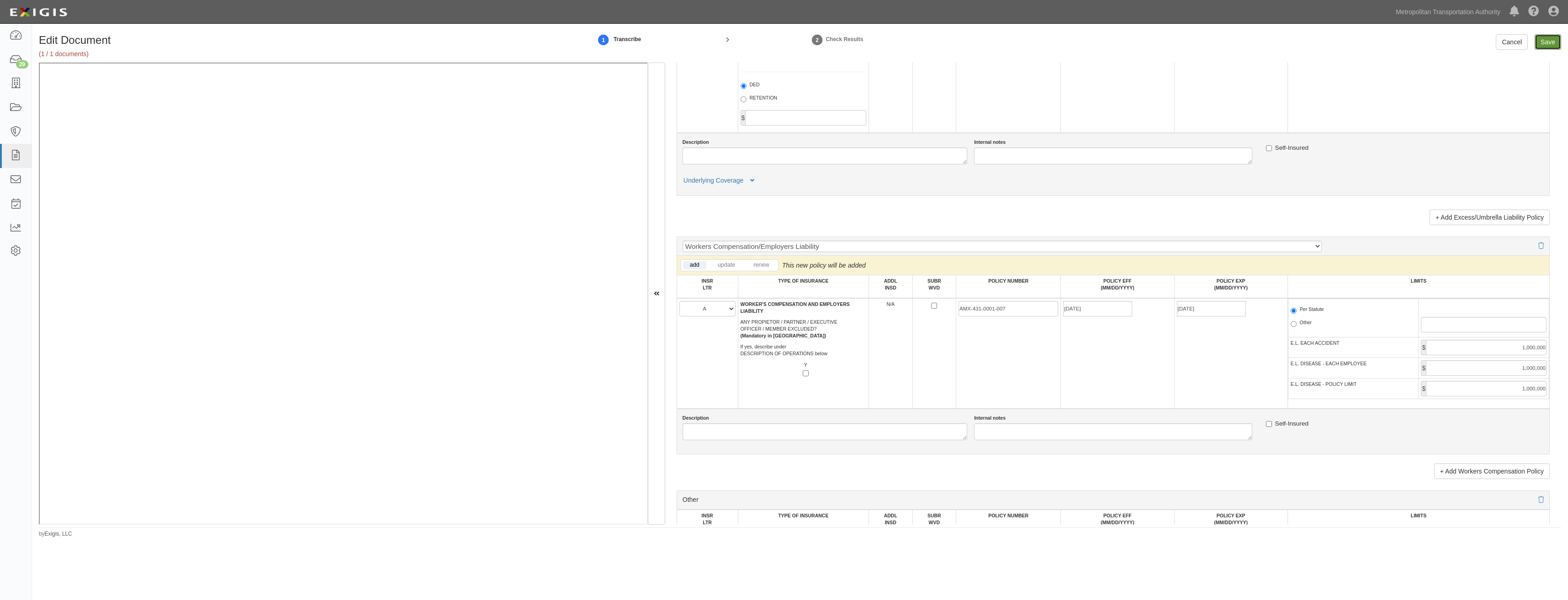
click at [1542, 43] on input "Save" at bounding box center [1547, 42] width 26 height 16
type input "1000000"
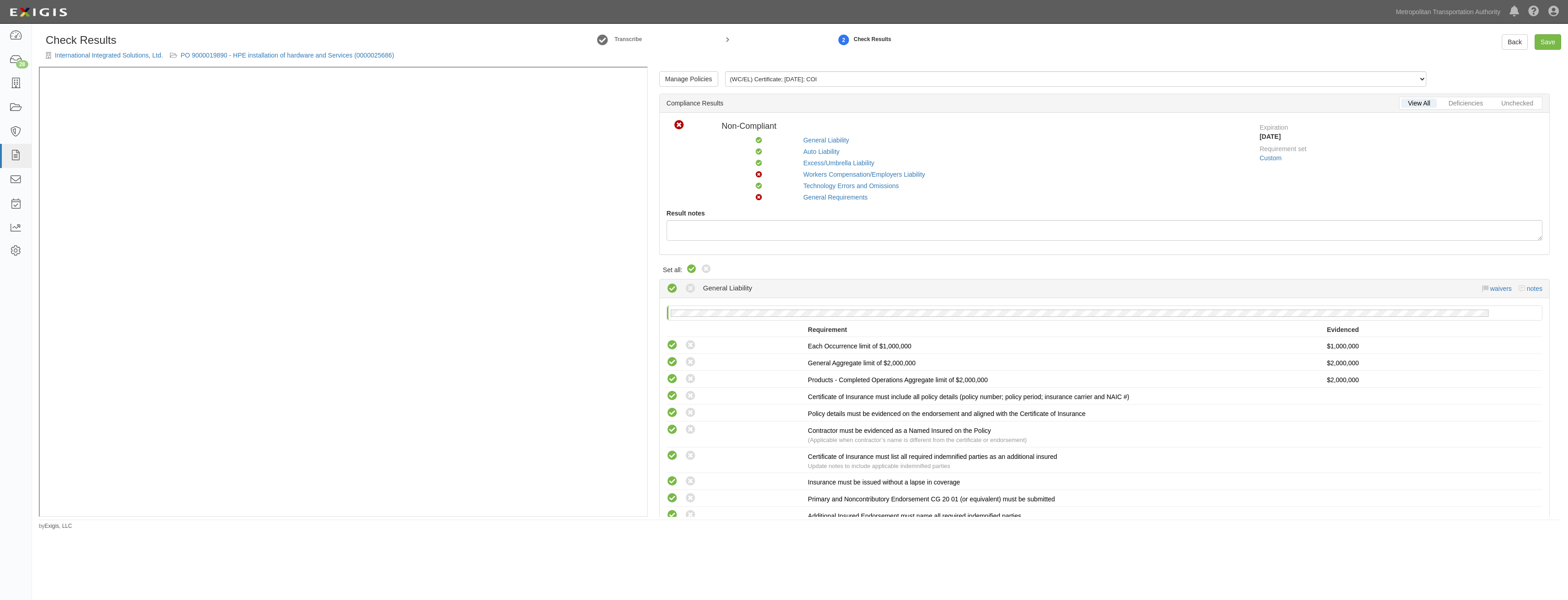
click at [688, 267] on icon at bounding box center [691, 268] width 11 height 11
radio input "true"
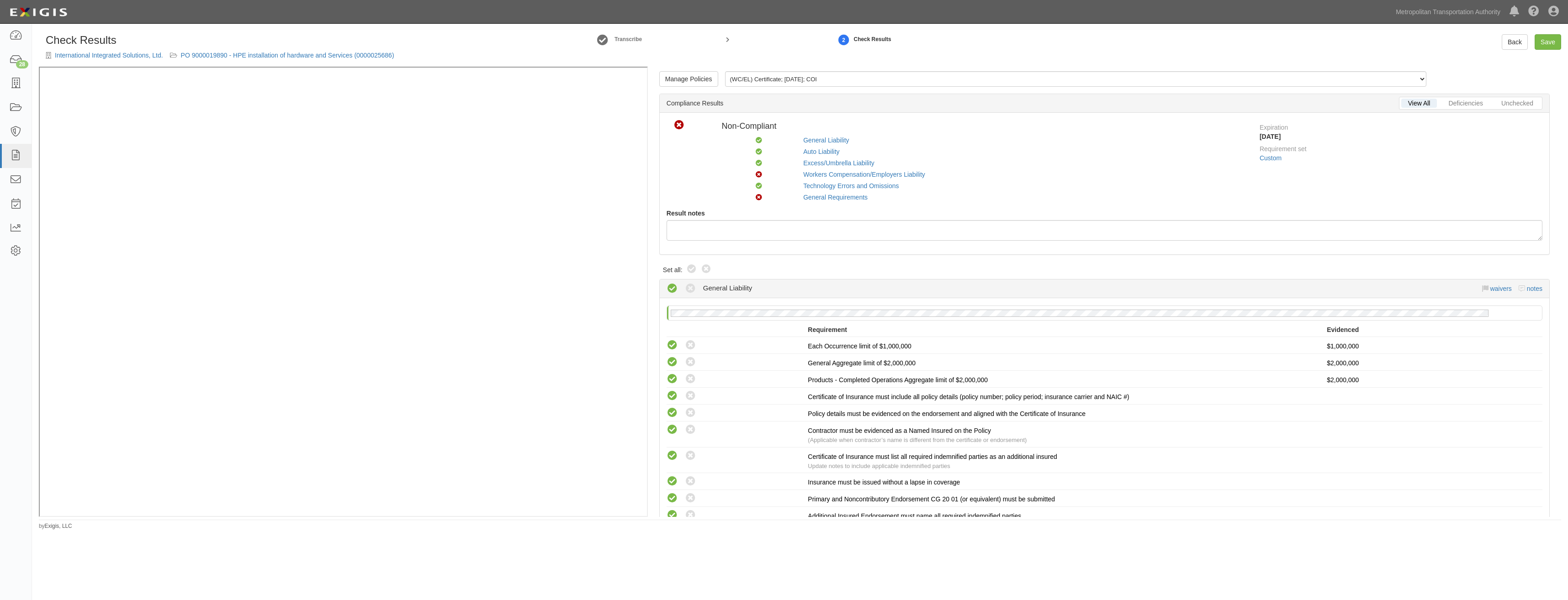
radio input "true"
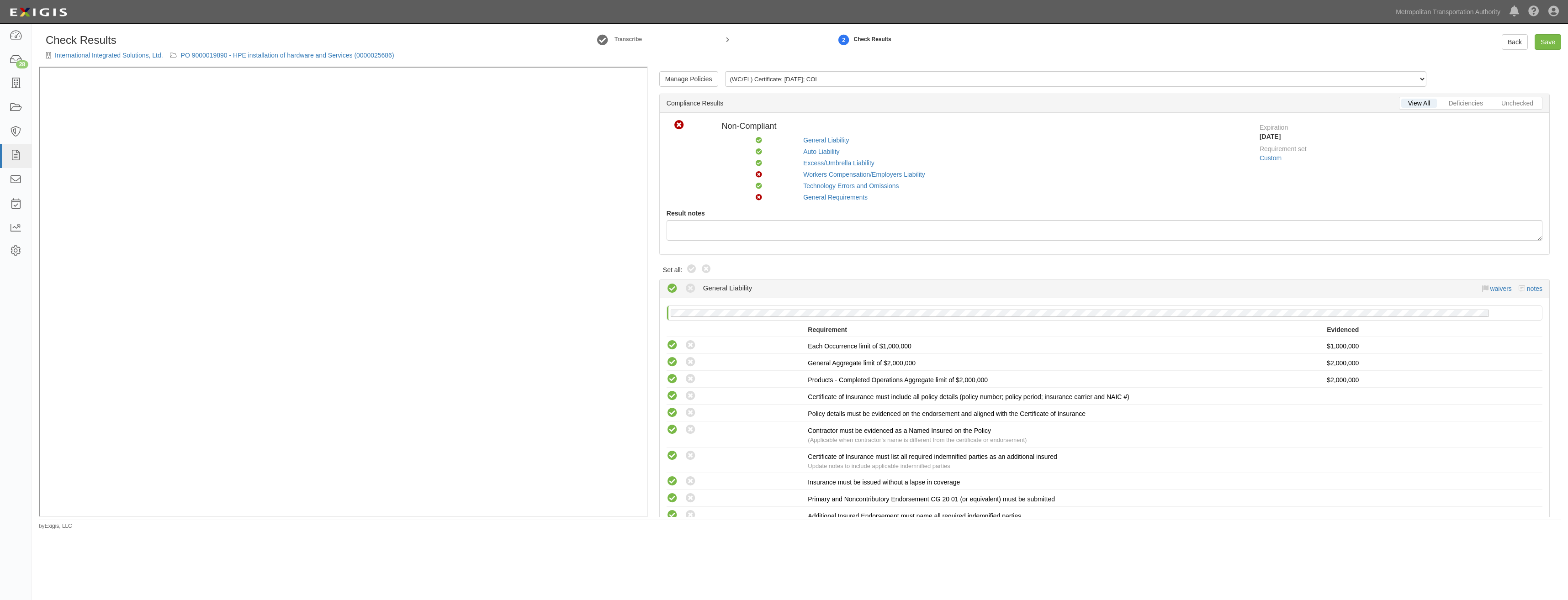
radio input "true"
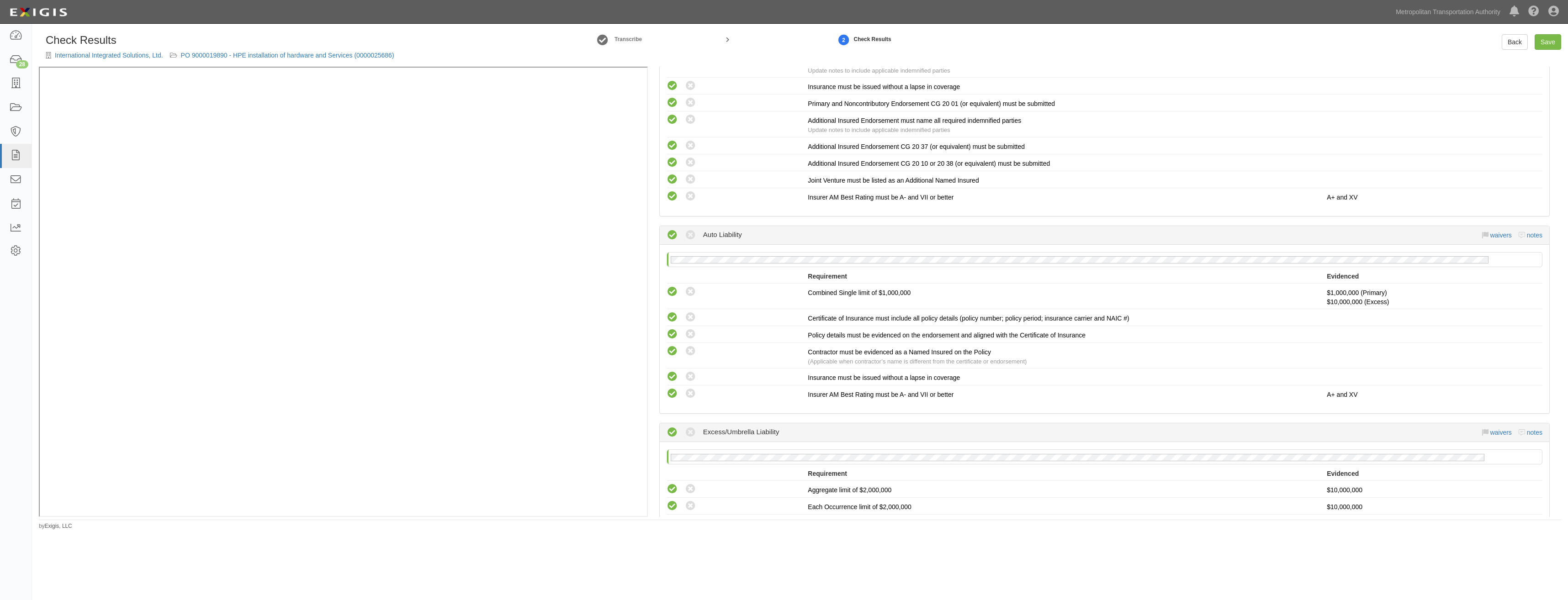
scroll to position [1475, 0]
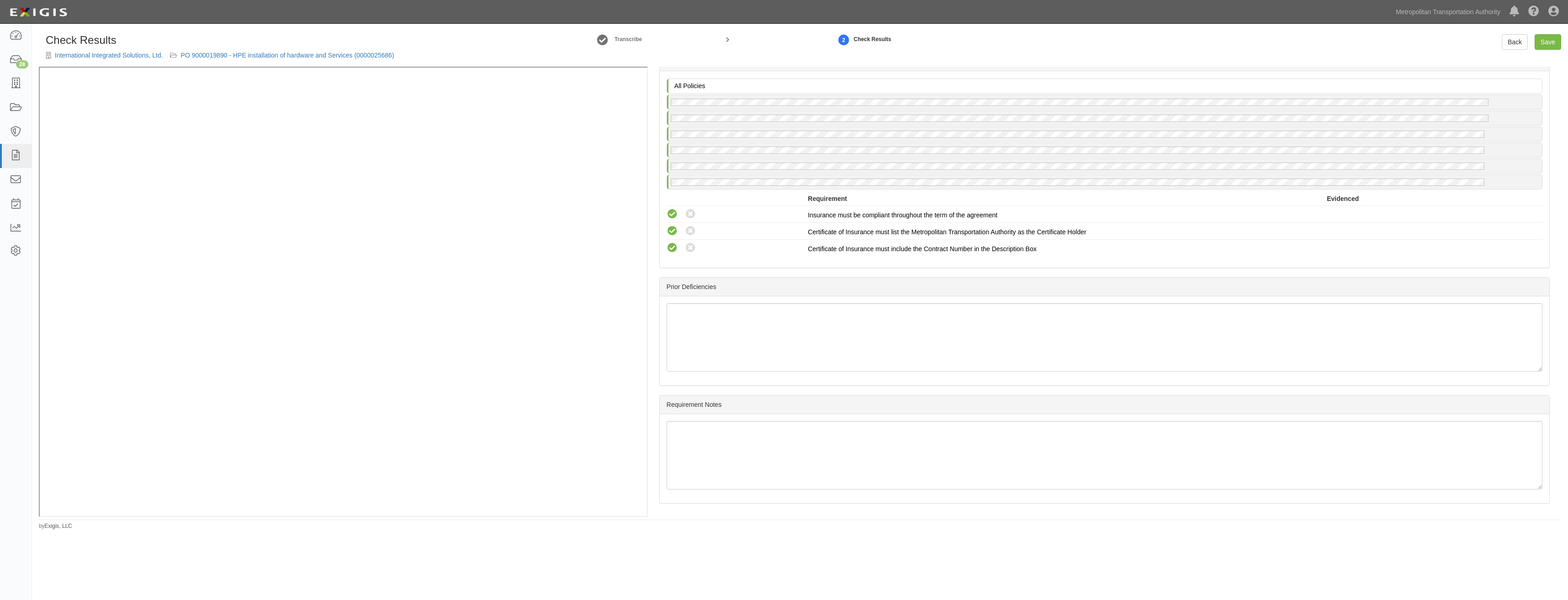
drag, startPoint x: 1135, startPoint y: 131, endPoint x: 1033, endPoint y: 472, distance: 355.9
click at [1545, 42] on link "Save" at bounding box center [1547, 42] width 26 height 16
radio input "true"
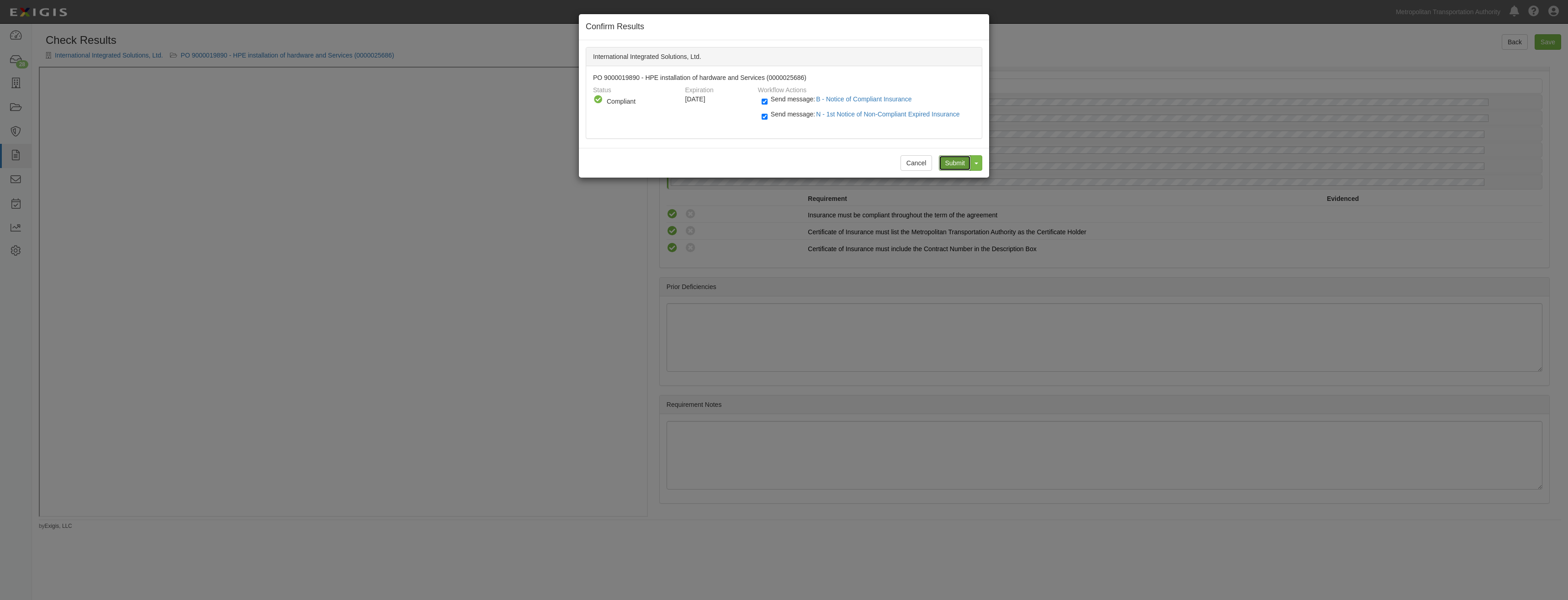
click at [954, 159] on input "Submit" at bounding box center [954, 163] width 32 height 16
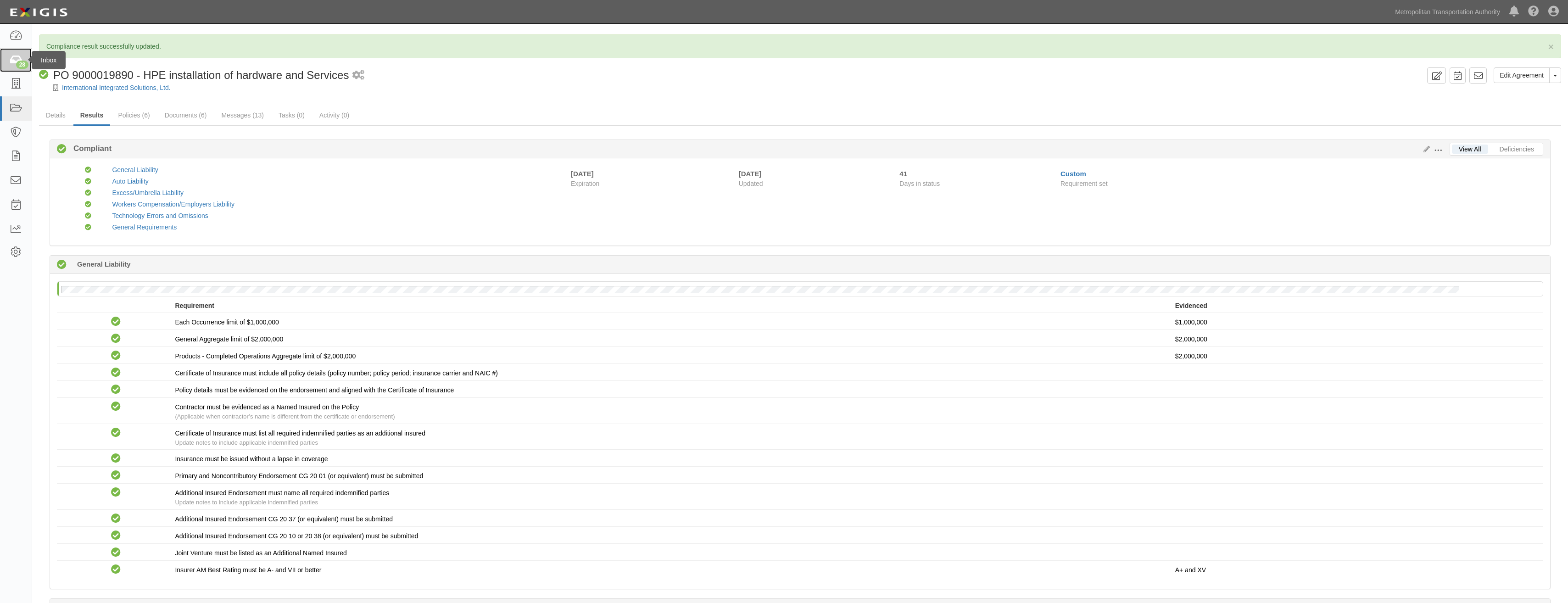
click at [20, 66] on div "28" at bounding box center [21, 64] width 12 height 8
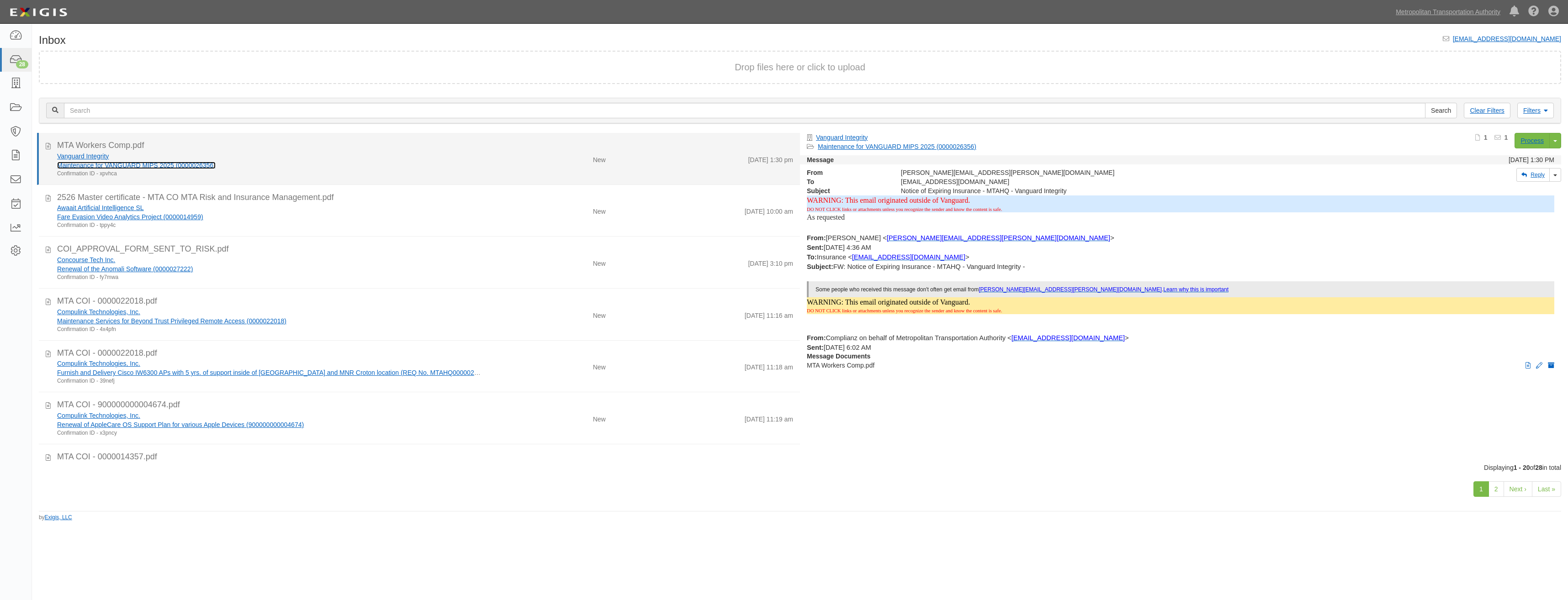
click at [195, 166] on link "Maintenance for VANGUARD MIPS 2025 (0000026356)" at bounding box center [136, 165] width 159 height 7
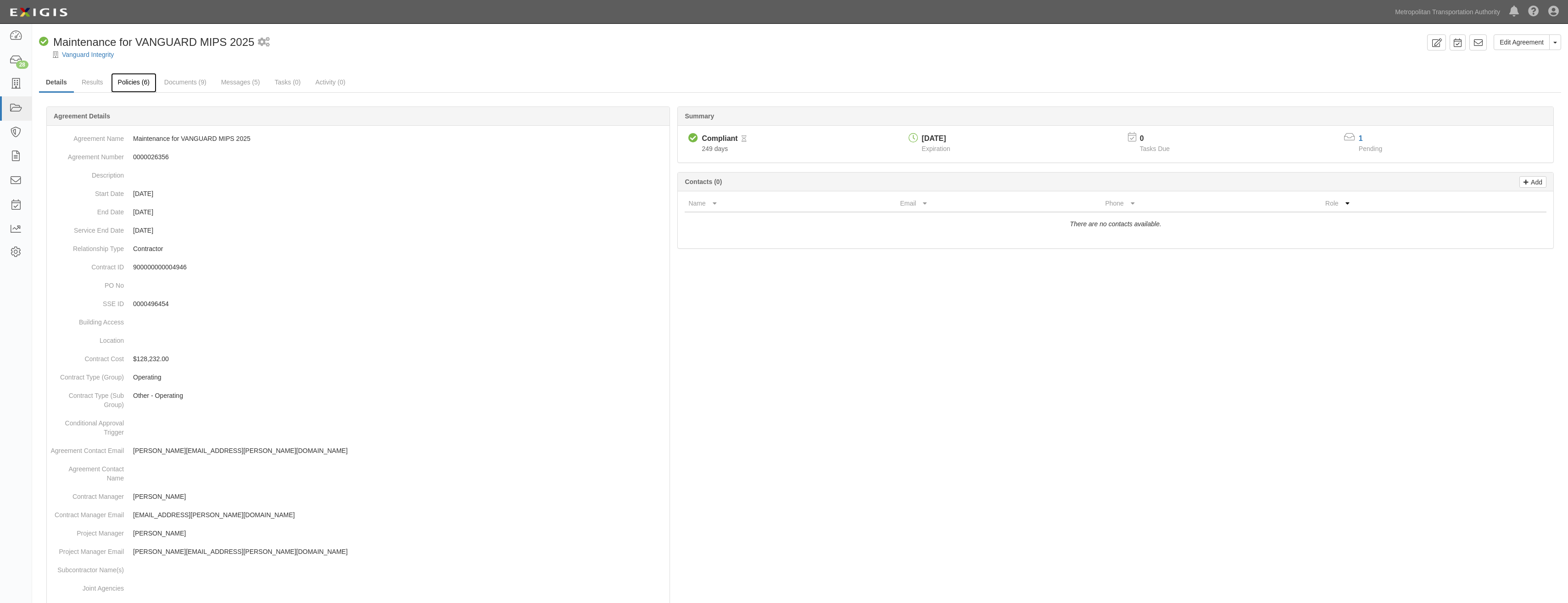
click at [134, 83] on link "Policies (6)" at bounding box center [134, 82] width 45 height 20
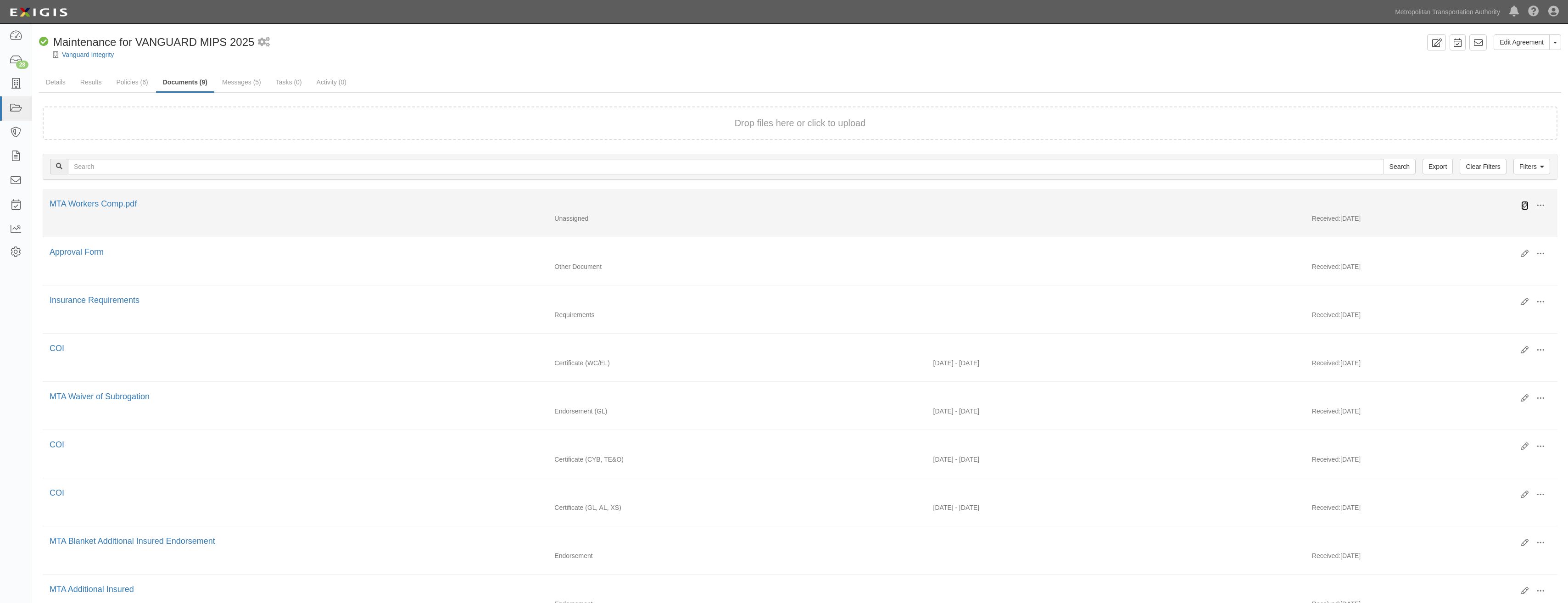
click at [1525, 202] on icon at bounding box center [1524, 205] width 7 height 7
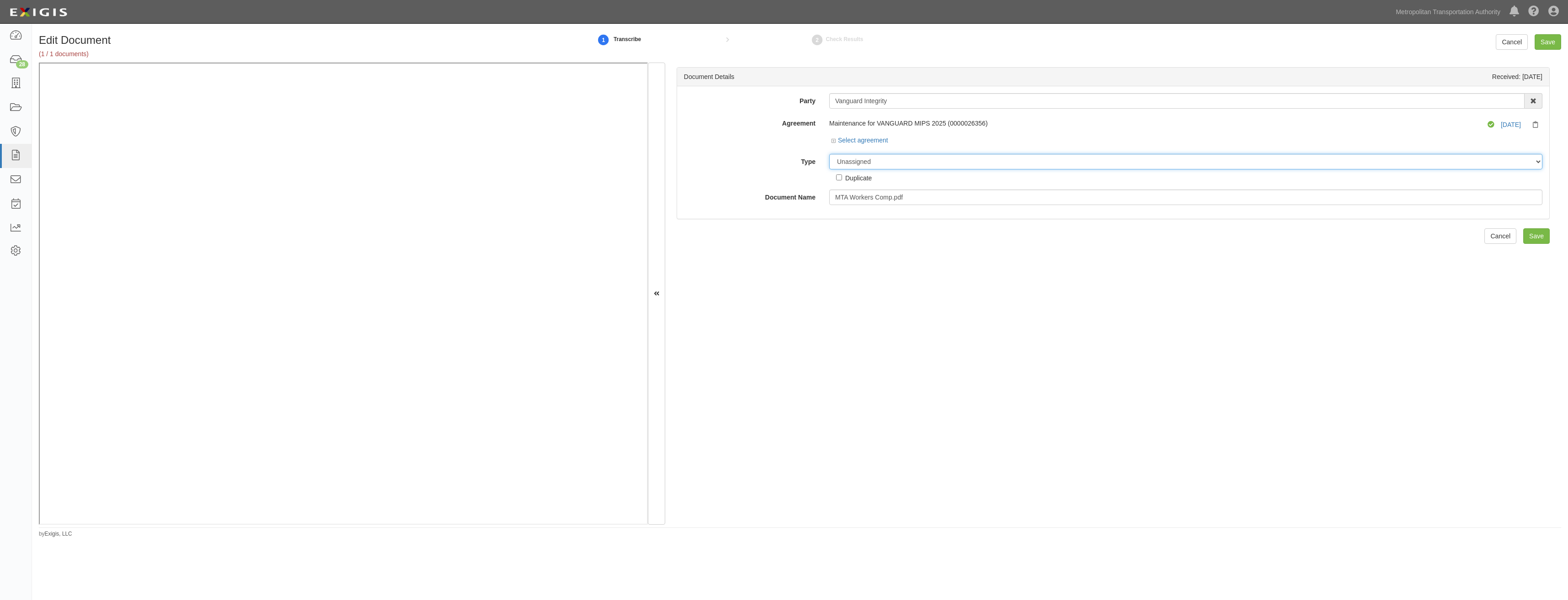
click at [891, 164] on select "Unassigned Binder Cancellation Notice Certificate Contract Endorsement Insuranc…" at bounding box center [1185, 161] width 713 height 16
select select "CertificateDetail"
click at [829, 153] on select "Unassigned Binder Cancellation Notice Certificate Contract Endorsement Insuranc…" at bounding box center [1185, 161] width 713 height 16
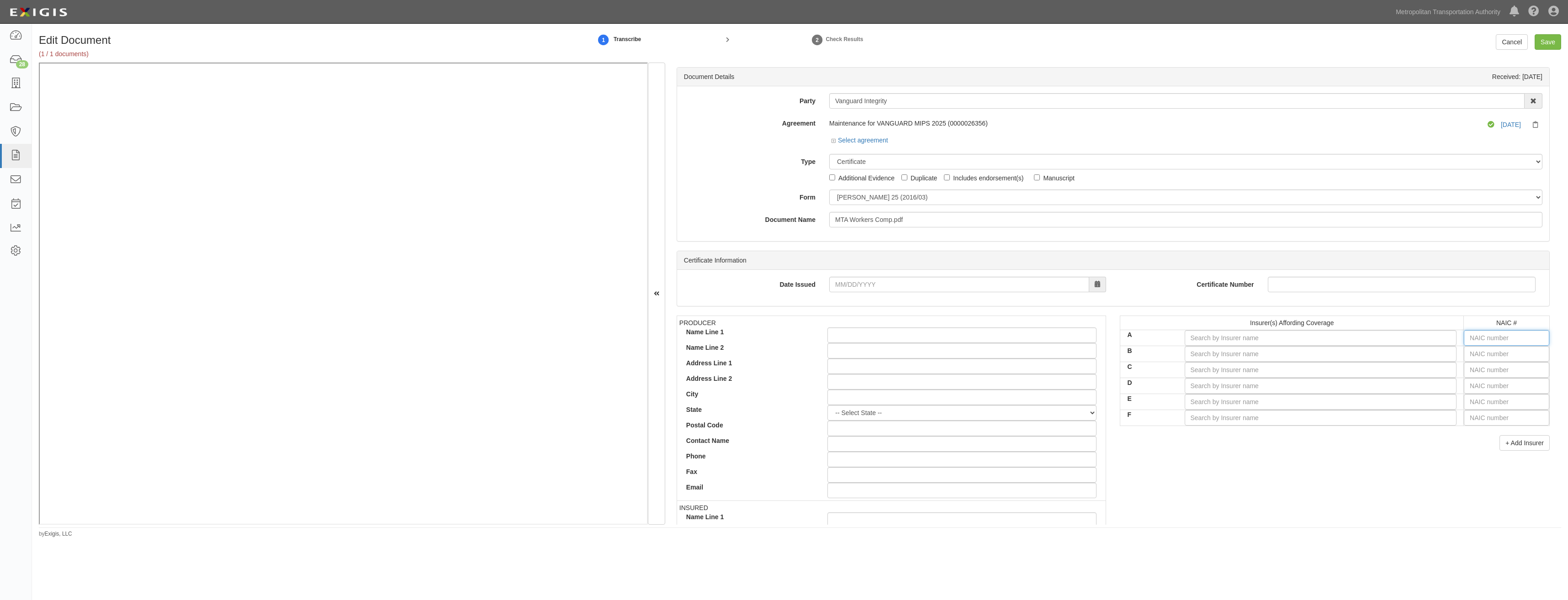
click at [1515, 340] on input "text" at bounding box center [1506, 337] width 85 height 16
type input "44725"
type input "4"
type input "42757"
type input "42"
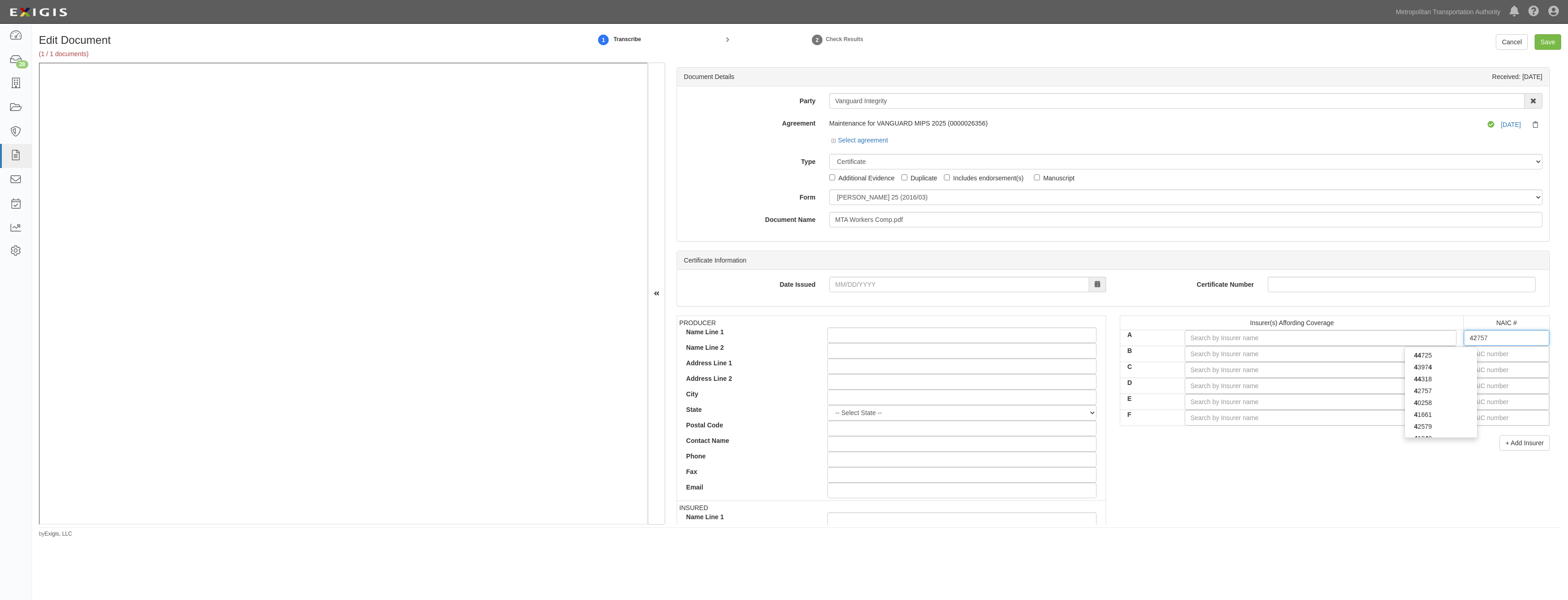
type input "42390"
type input "423"
type input "42374"
type input "4237"
type input "42376"
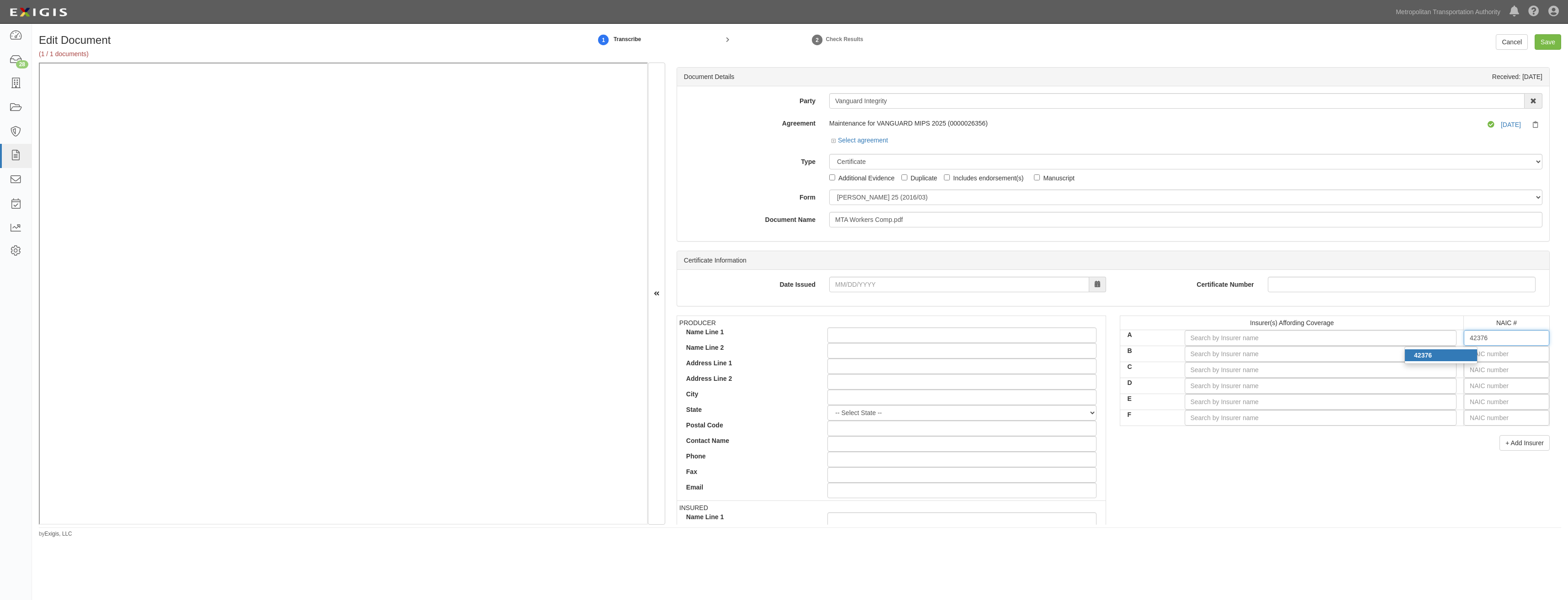
click at [1438, 360] on div "42376" at bounding box center [1441, 355] width 72 height 11
type input "Technology Insurance Company, Inc. (A- XV Rating)"
type input "42376"
click at [1247, 478] on div "PRODUCER Name Line 1 Name Line 2 Address Line 1 Address Line 2 City State -- Se…" at bounding box center [1113, 474] width 887 height 318
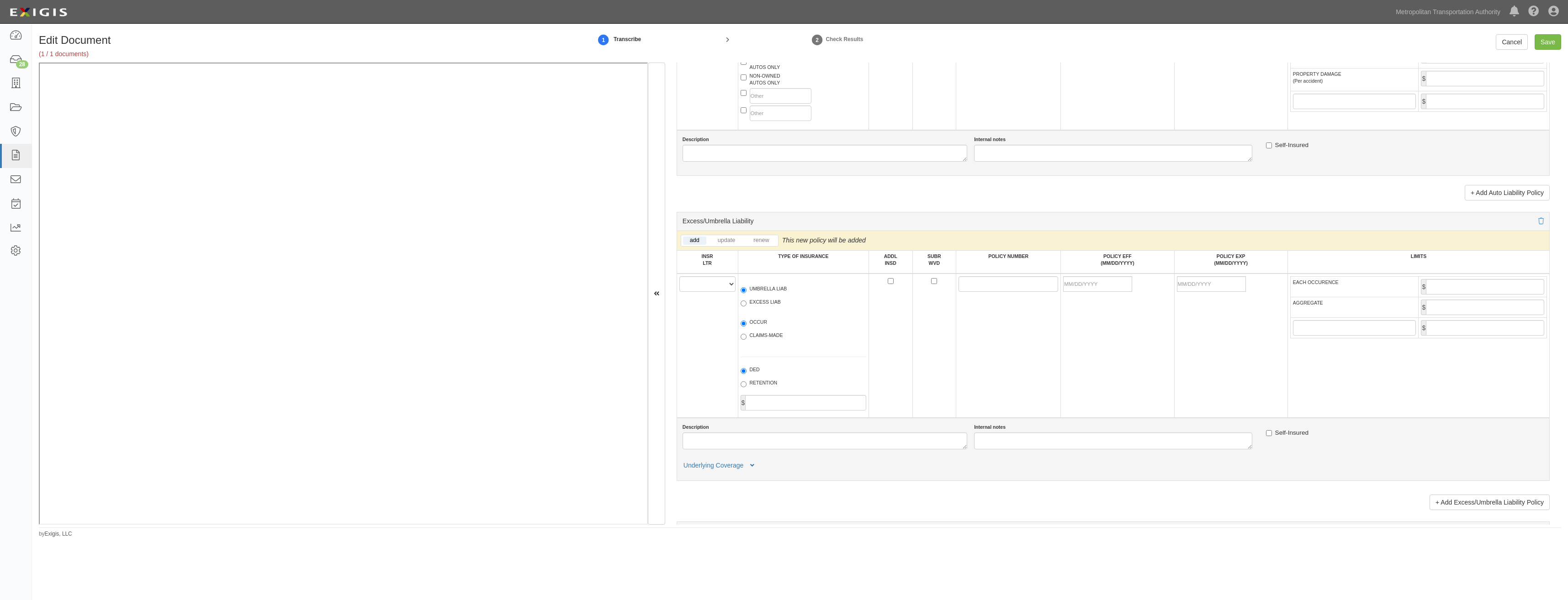
drag, startPoint x: 1168, startPoint y: 301, endPoint x: 1116, endPoint y: 428, distance: 137.2
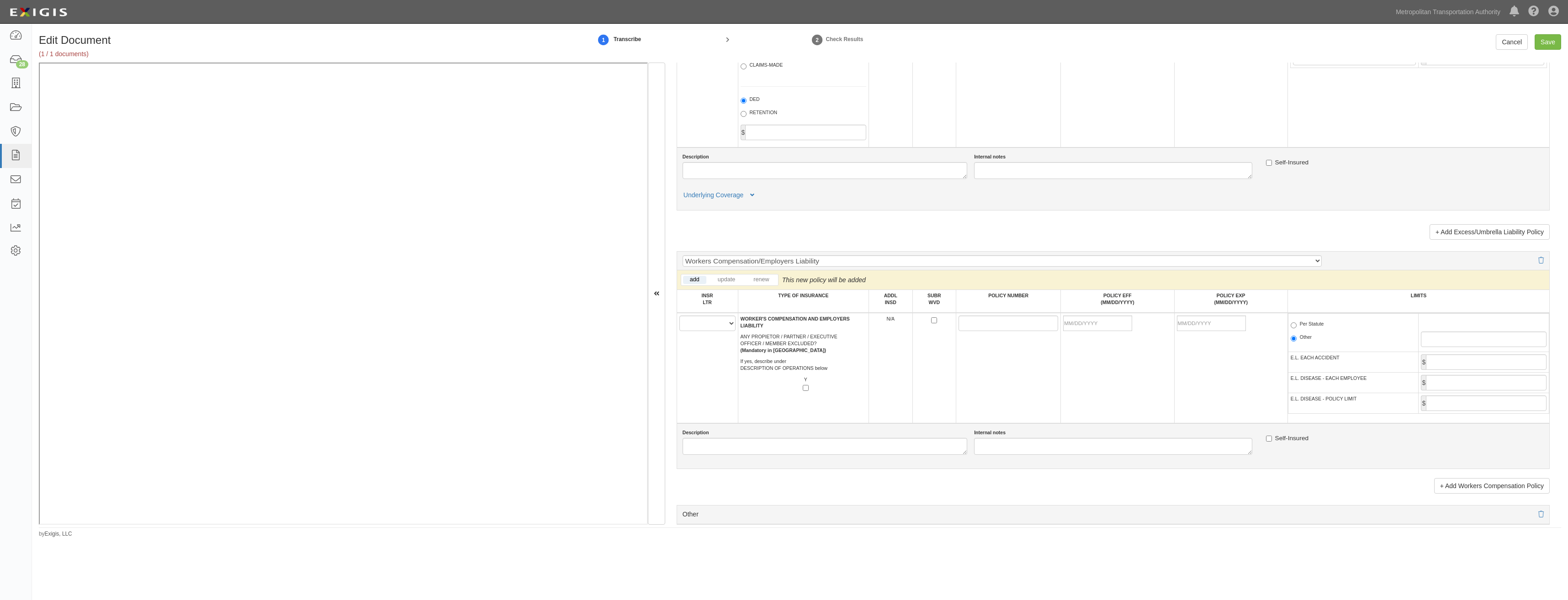
scroll to position [1275, 0]
click at [706, 322] on select "A B C D E F" at bounding box center [707, 327] width 56 height 16
select select "A"
click at [679, 320] on select "A B C D E F" at bounding box center [707, 327] width 56 height 16
click at [1309, 330] on label "Per Statute" at bounding box center [1307, 329] width 34 height 9
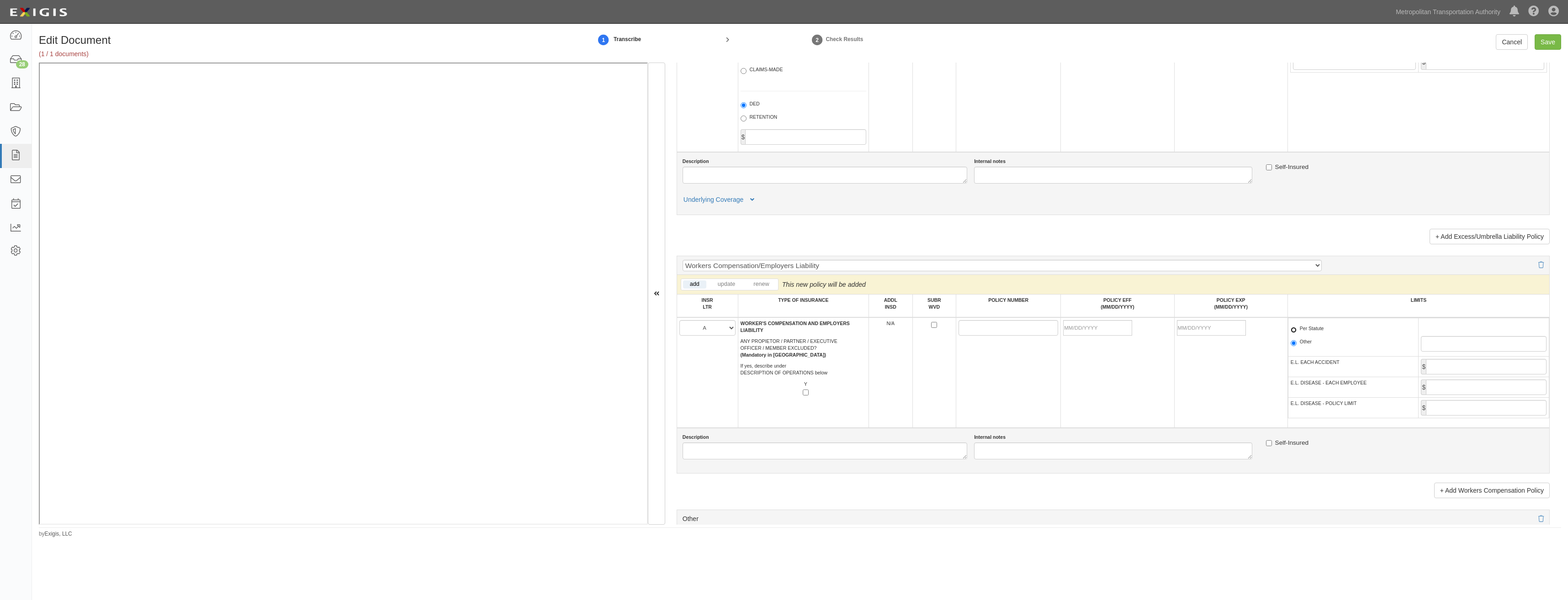
click at [1296, 330] on input "Per Statute" at bounding box center [1293, 329] width 6 height 6
radio input "true"
click at [1467, 359] on td "$" at bounding box center [1483, 366] width 131 height 21
click at [1470, 368] on input "E.L. EACH ACCIDENT" at bounding box center [1486, 366] width 121 height 16
type input "1,000,000"
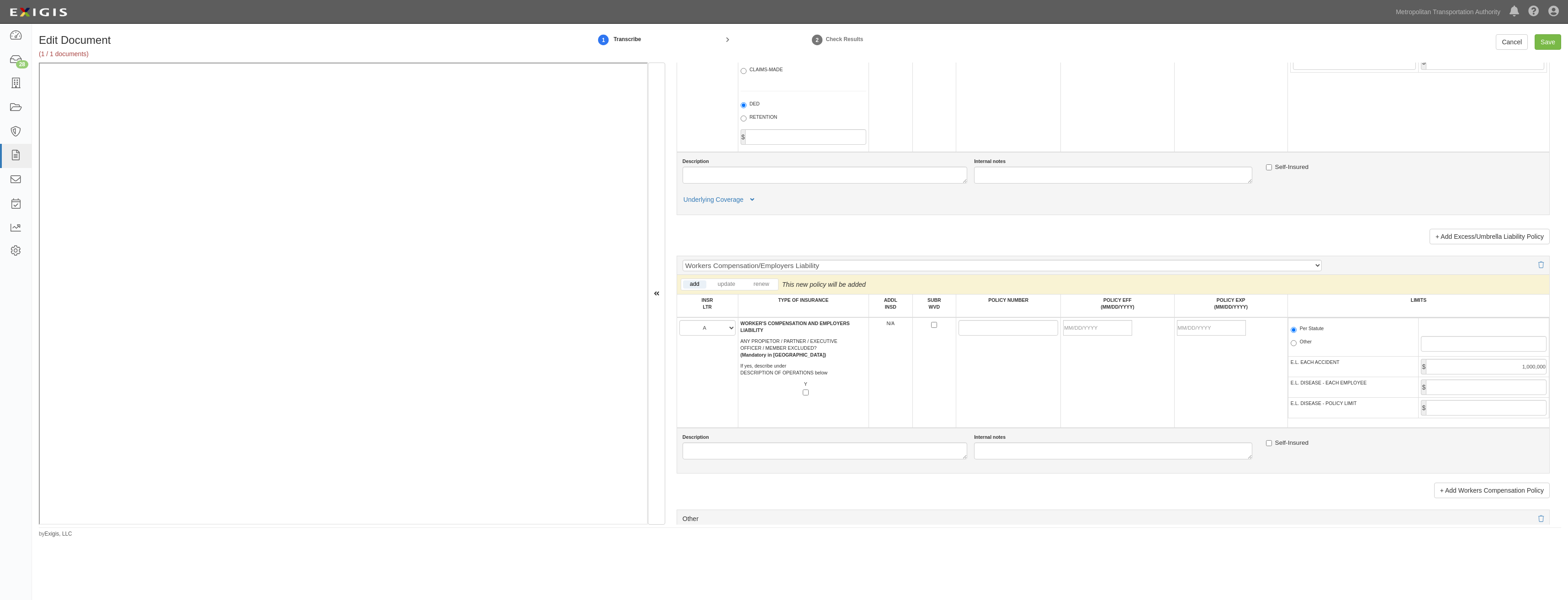
drag, startPoint x: 1501, startPoint y: 377, endPoint x: 1479, endPoint y: 405, distance: 35.6
click at [1501, 377] on td "$" at bounding box center [1483, 387] width 131 height 21
click at [1488, 392] on input "E.L. DISEASE - EACH EMPLOYEE" at bounding box center [1486, 387] width 121 height 16
type input "1,000,000"
drag, startPoint x: 1485, startPoint y: 396, endPoint x: 1487, endPoint y: 404, distance: 8.2
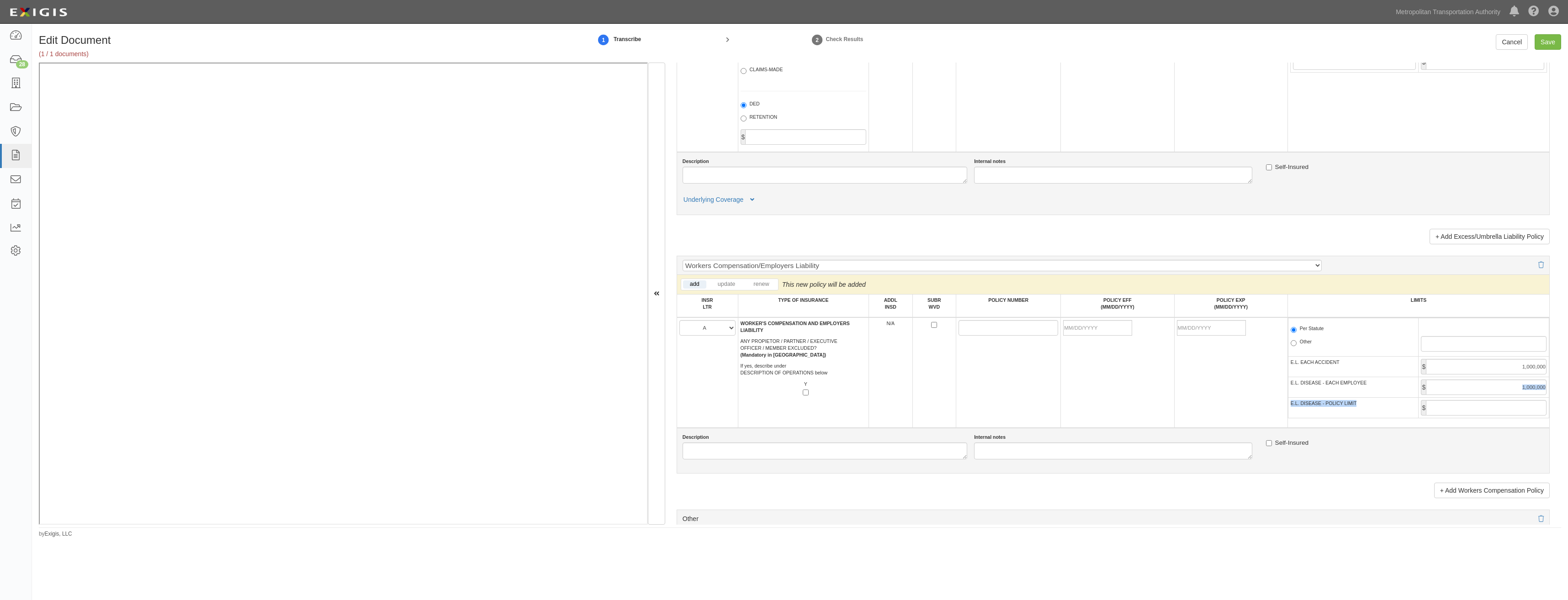
click at [1487, 403] on tbody "Per Statute Other E.L. EACH ACCIDENT $ 1,000,000 E.L. DISEASE - EACH EMPLOYEE $…" at bounding box center [1419, 369] width 261 height 100
drag, startPoint x: 1487, startPoint y: 404, endPoint x: 1478, endPoint y: 412, distance: 12.0
click at [1487, 404] on input "E.L. DISEASE - POLICY LIMIT" at bounding box center [1486, 407] width 121 height 16
type input "1,000,000"
click at [1083, 364] on td at bounding box center [1117, 373] width 113 height 111
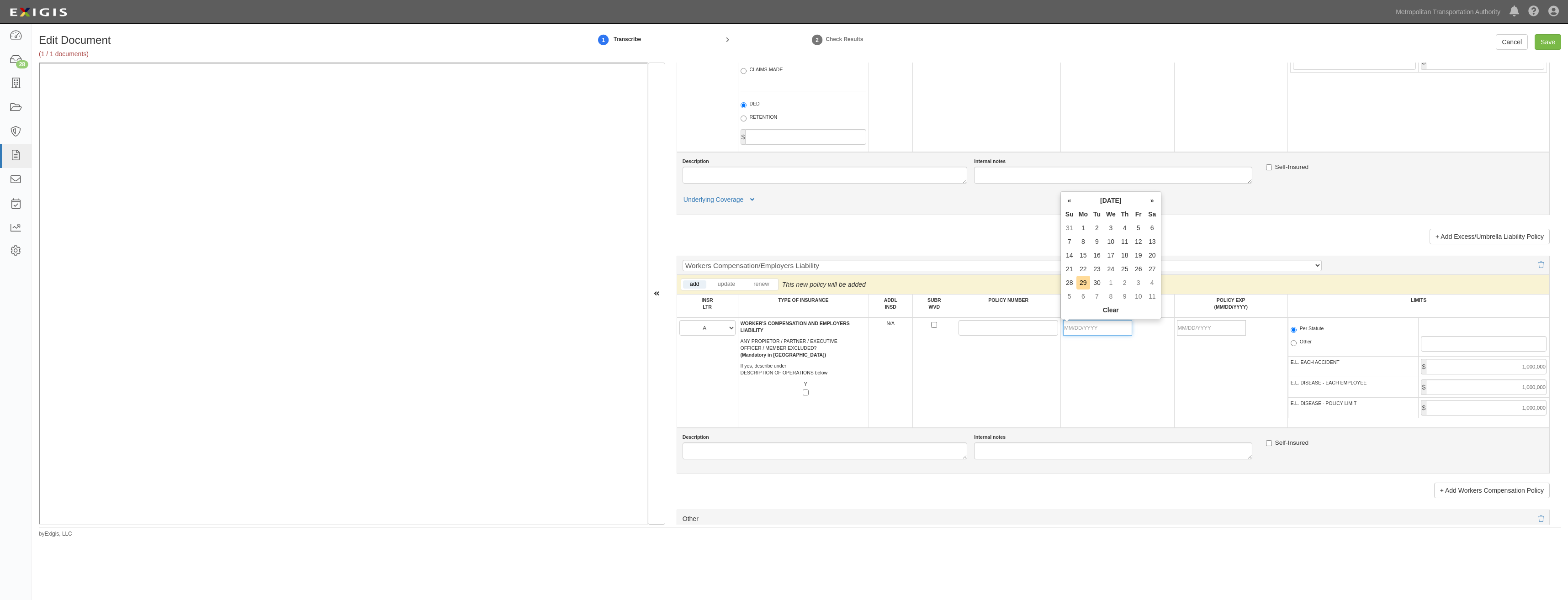
drag, startPoint x: 1083, startPoint y: 329, endPoint x: 1071, endPoint y: 336, distance: 13.9
click at [1083, 329] on input "POLICY EFF (MM/DD/YYYY)" at bounding box center [1097, 327] width 69 height 16
type input "10/01/2025"
type input "10/01/2026"
click at [1013, 308] on td "POLICY NUMBER" at bounding box center [1008, 306] width 104 height 23
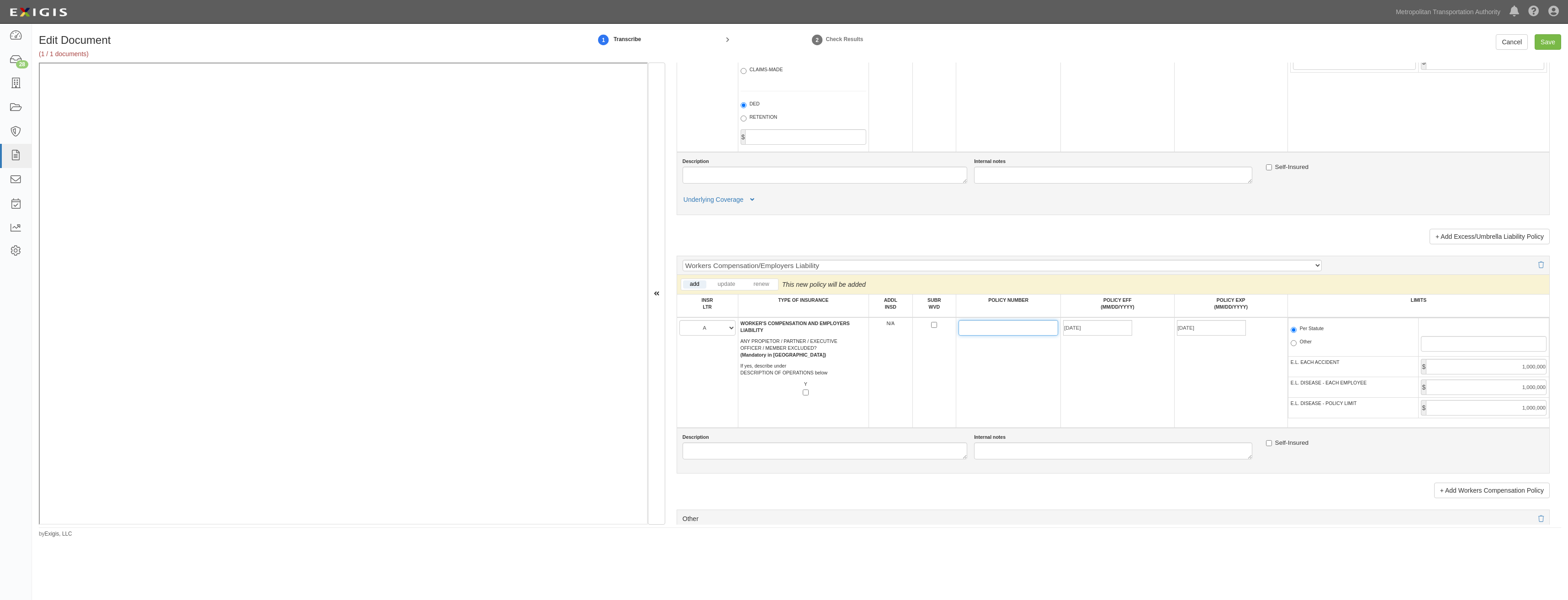
drag, startPoint x: 1002, startPoint y: 327, endPoint x: 948, endPoint y: 368, distance: 67.8
click at [1002, 327] on input "POLICY NUMBER" at bounding box center [1008, 327] width 99 height 16
type input "TWC4674227"
click at [1557, 39] on input "Save" at bounding box center [1547, 42] width 26 height 16
type input "1000000"
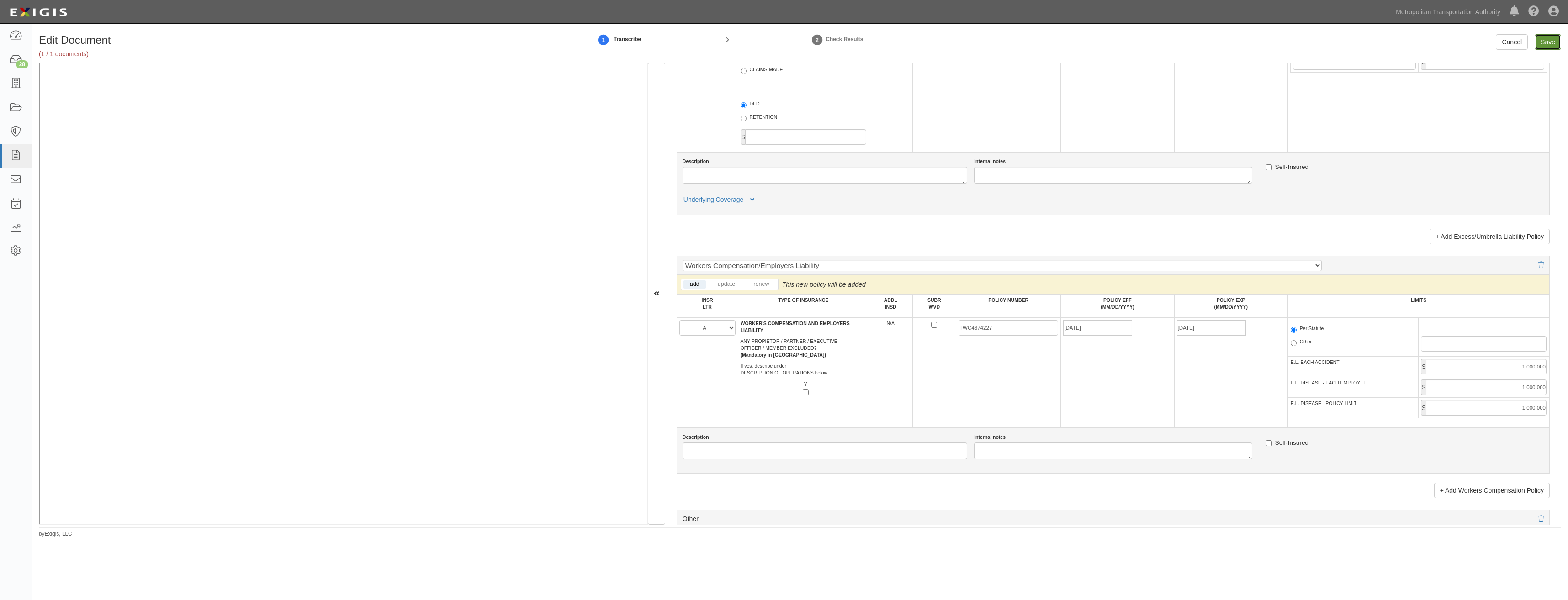
type input "1000000"
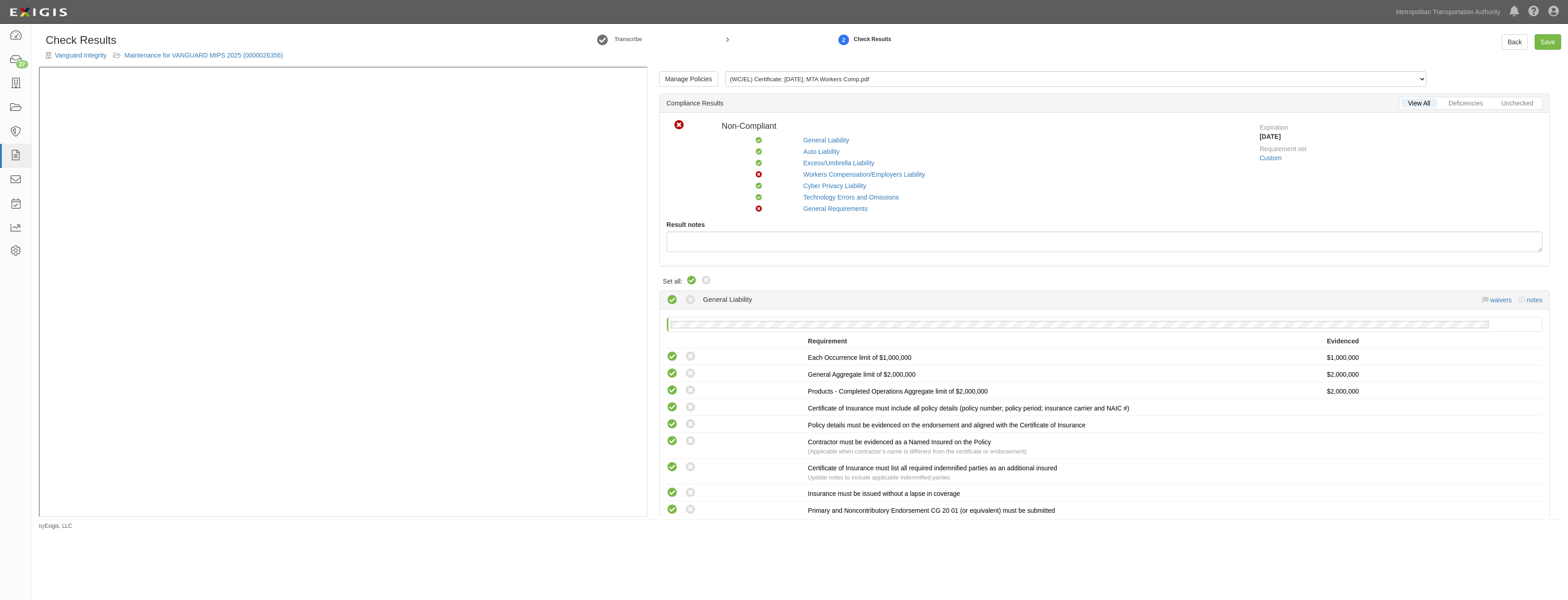
click at [693, 281] on icon at bounding box center [691, 280] width 11 height 11
radio input "true"
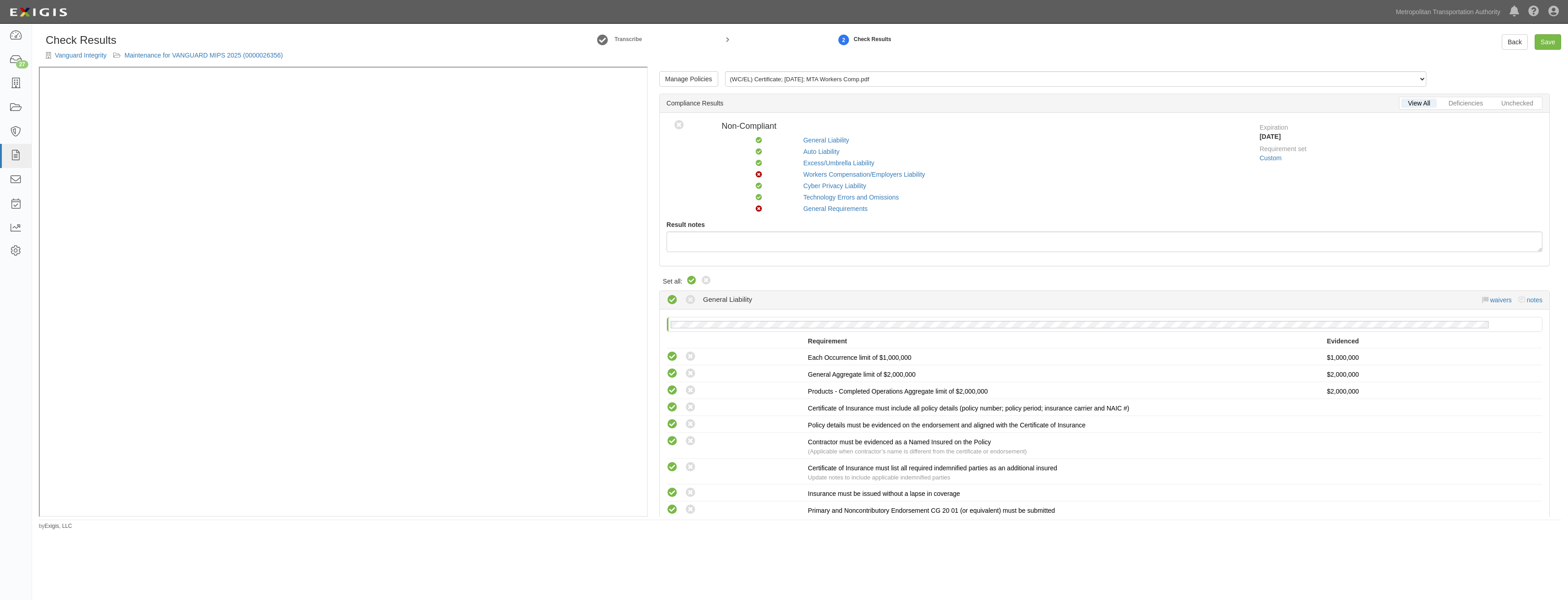
radio input "true"
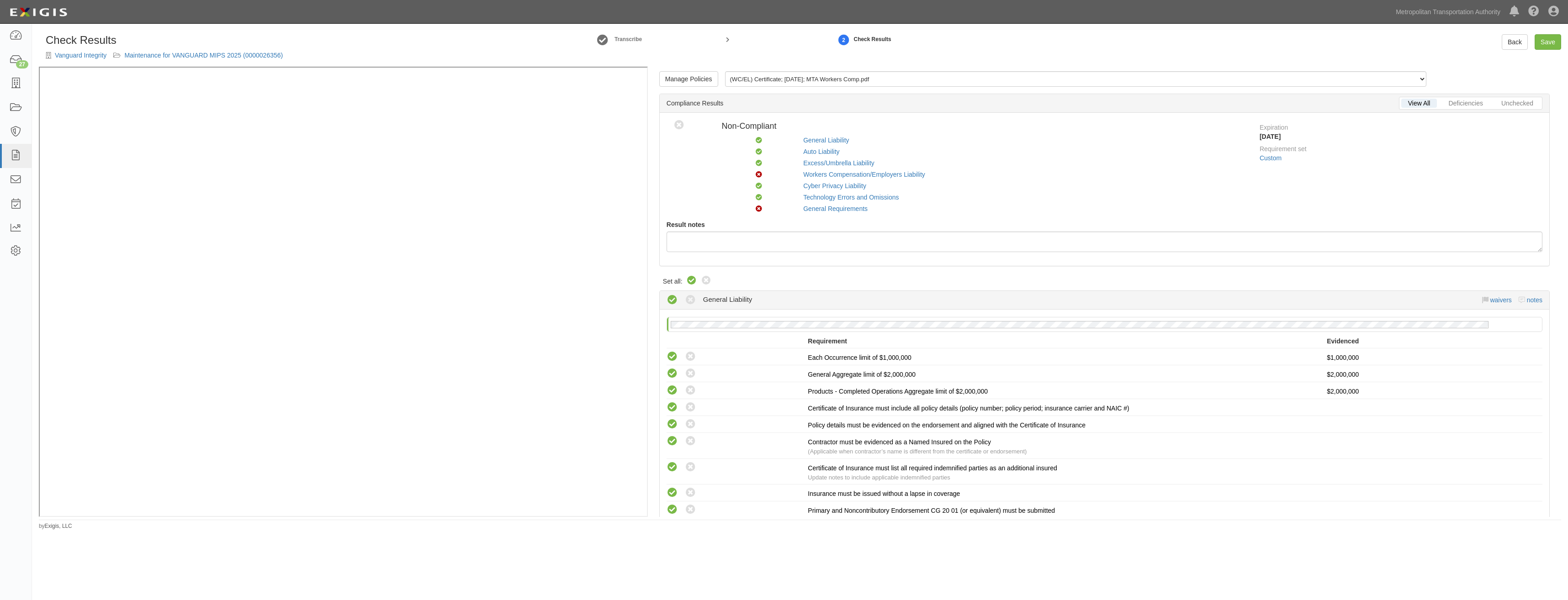
radio input "true"
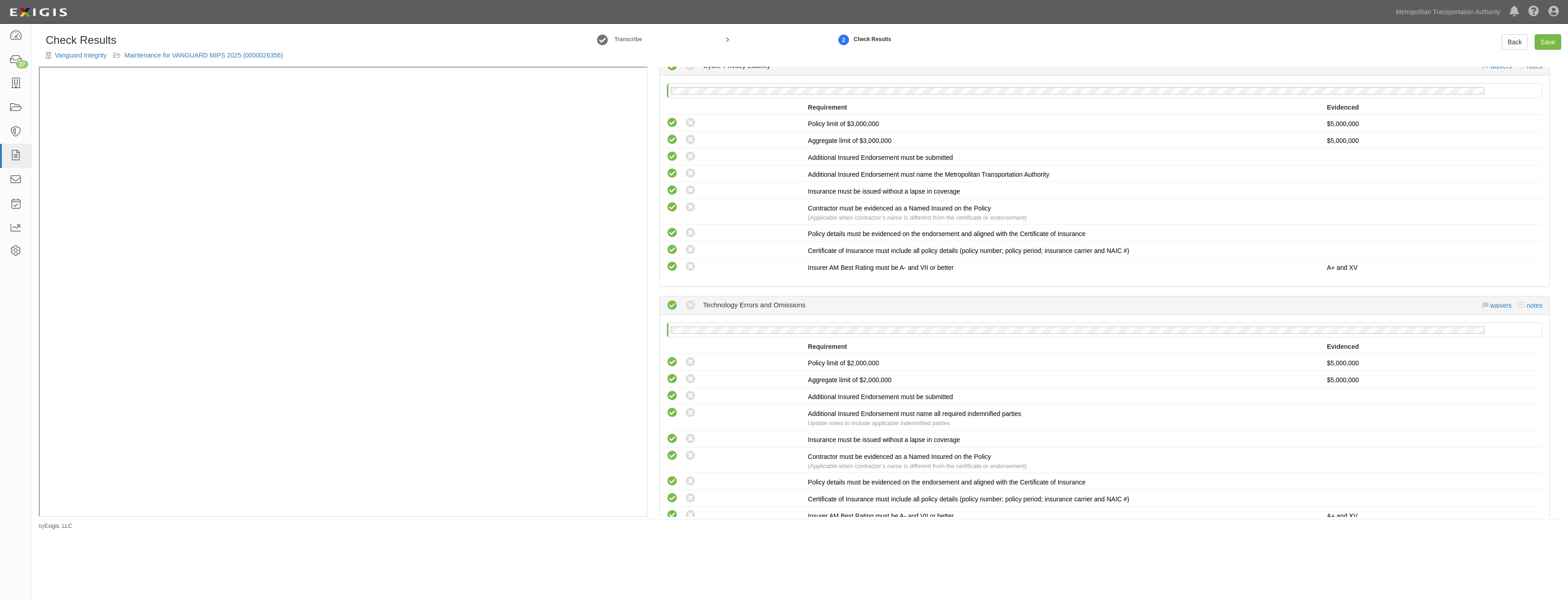
scroll to position [1694, 0]
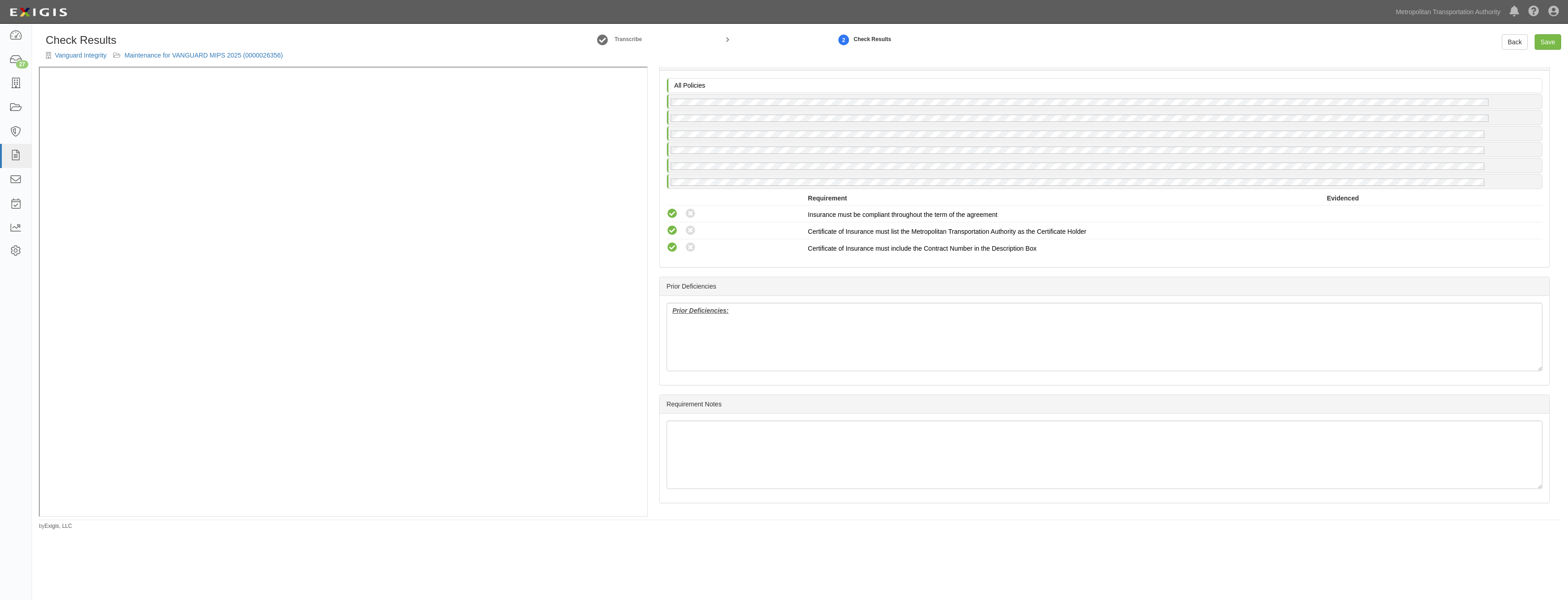
drag, startPoint x: 1107, startPoint y: 150, endPoint x: 1099, endPoint y: 387, distance: 237.1
click at [1555, 38] on link "Save" at bounding box center [1547, 42] width 26 height 16
radio input "true"
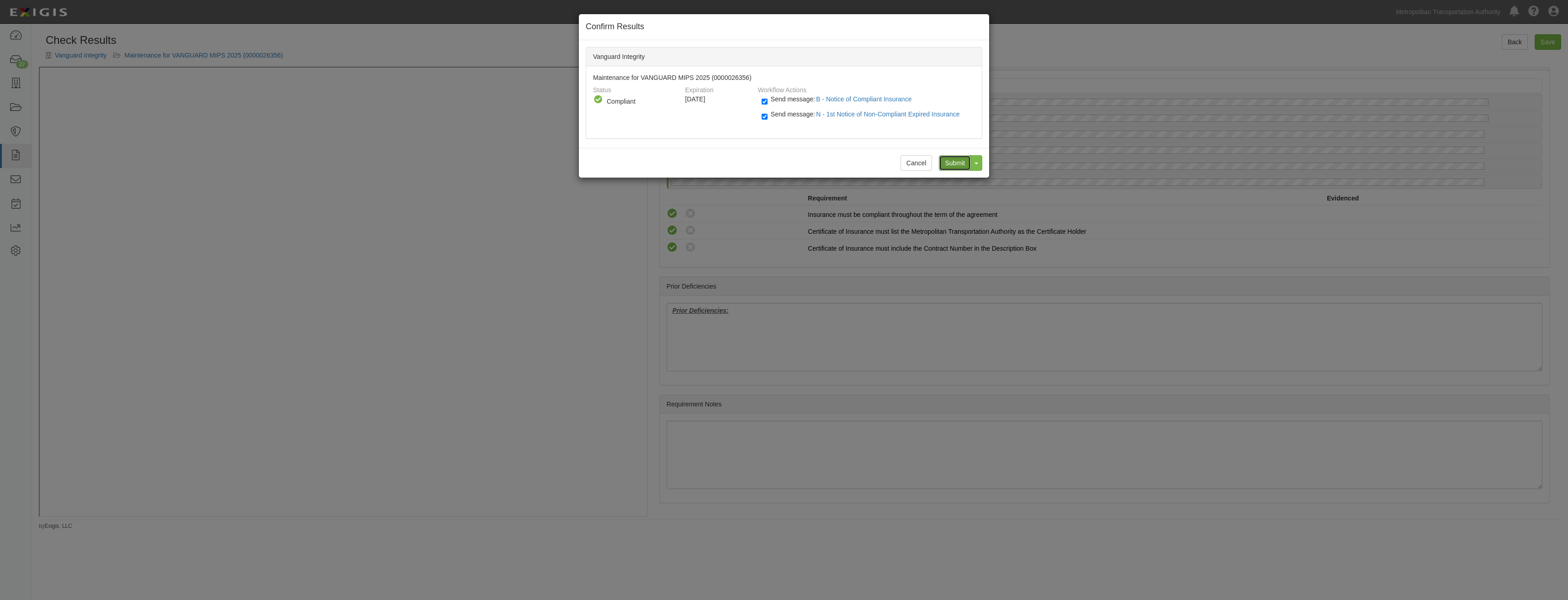
click at [958, 161] on input "Submit" at bounding box center [954, 163] width 32 height 16
